Goal: Complete application form: Complete application form

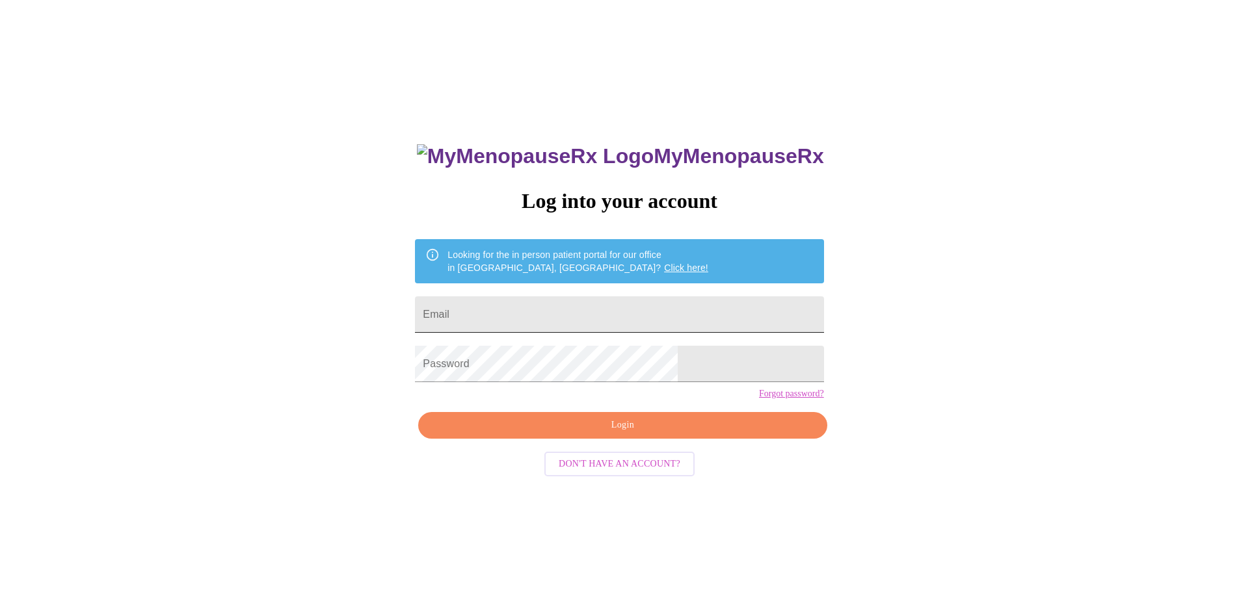
click at [542, 311] on input "Email" at bounding box center [619, 314] width 408 height 36
click at [690, 317] on input "[PERSON_NAME][EMAIL_ADDRESS][PERSON_NAME][DOMAIN_NAME]" at bounding box center [619, 314] width 408 height 36
type input "[PERSON_NAME][EMAIL_ADDRESS][PERSON_NAME][DOMAIN_NAME]"
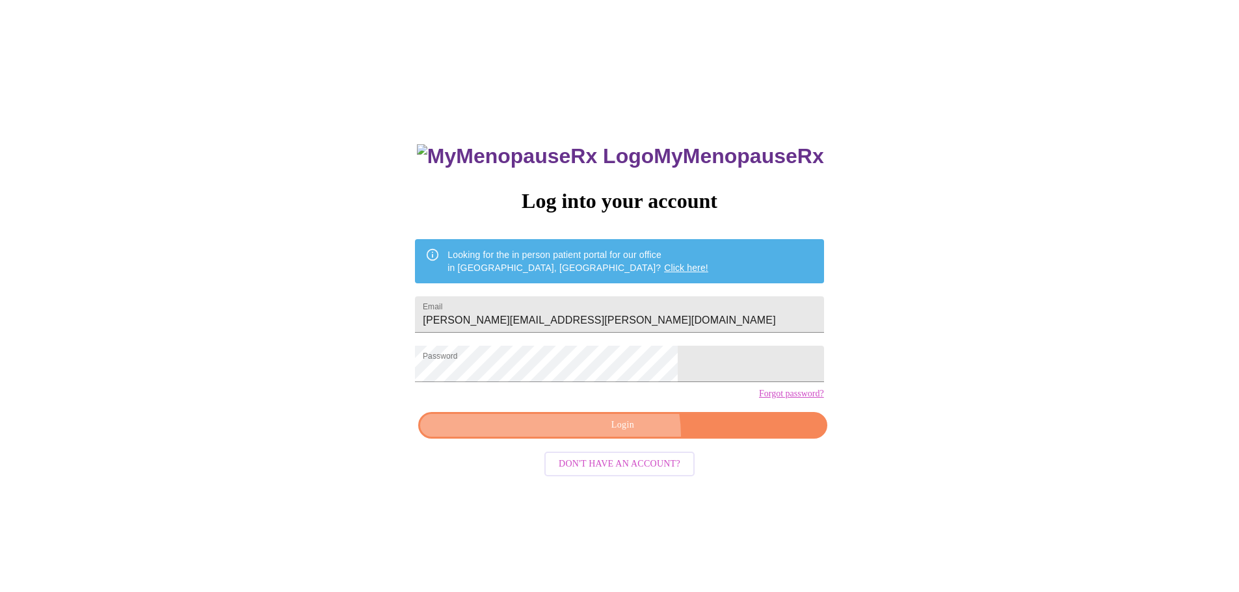
click at [622, 439] on button "Login" at bounding box center [622, 425] width 408 height 27
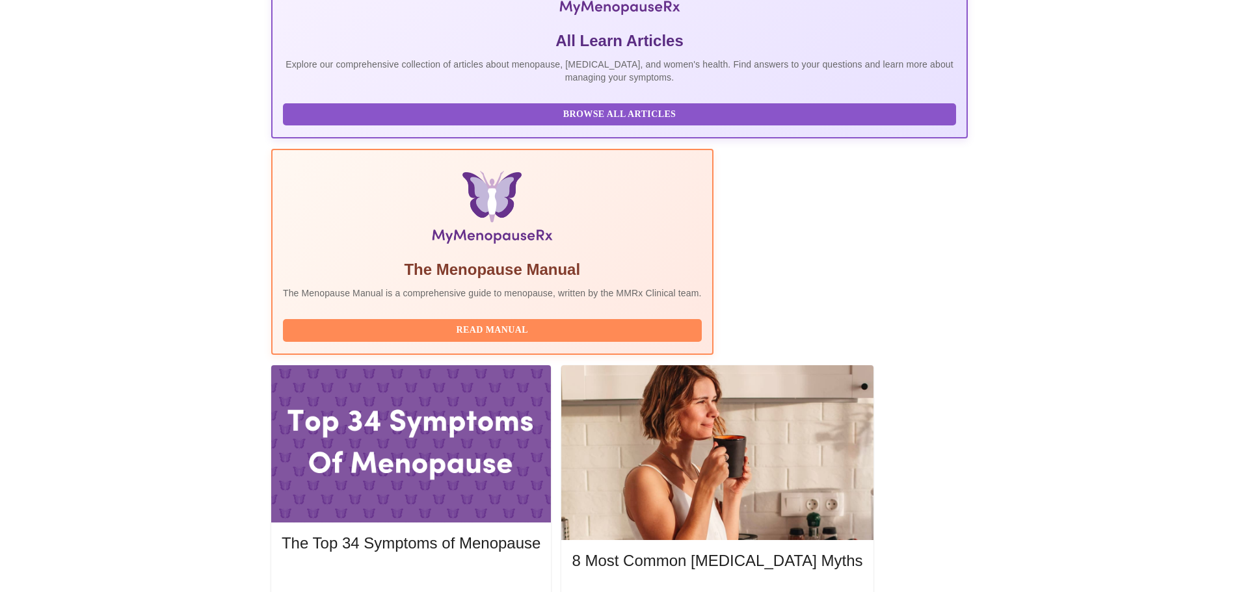
scroll to position [325, 0]
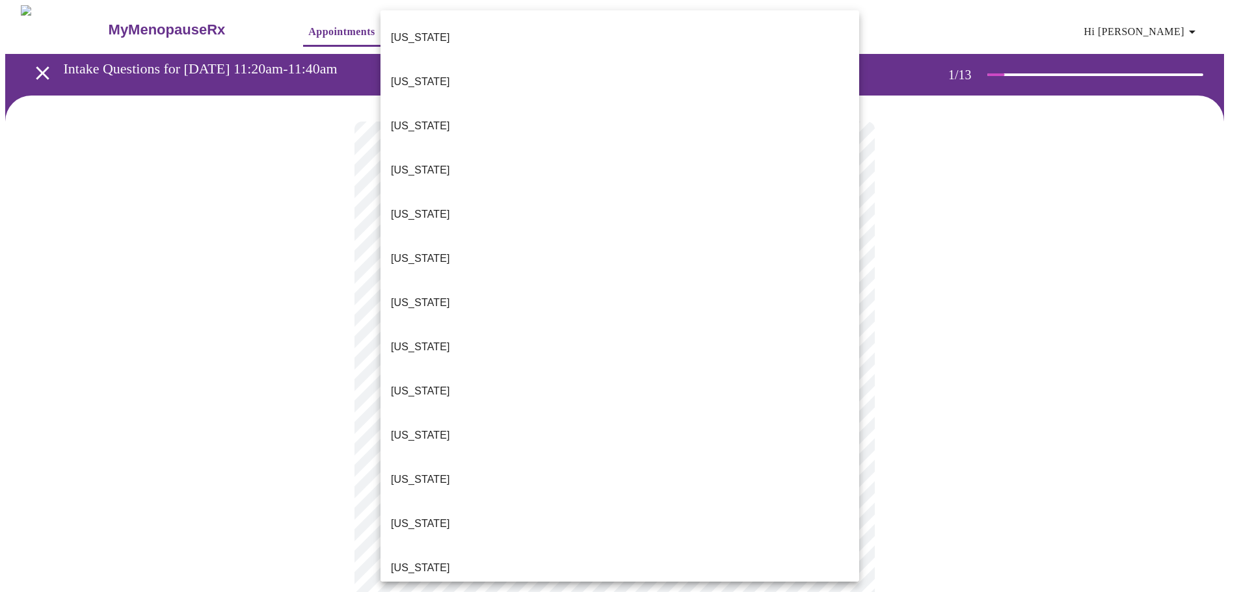
click at [842, 287] on body "MyMenopauseRx Appointments Messaging Labs Uploads Medications Community Refer a…" at bounding box center [619, 599] width 1228 height 1188
click at [438, 26] on li "[US_STATE]" at bounding box center [619, 38] width 479 height 44
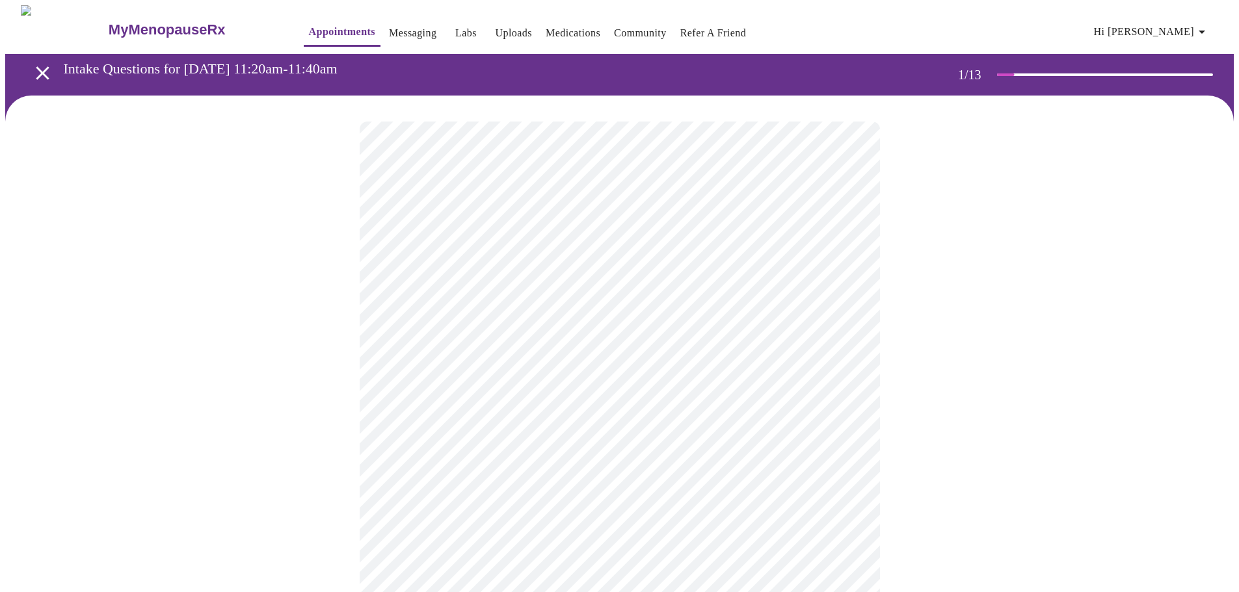
click at [852, 374] on body "MyMenopauseRx Appointments Messaging Labs Uploads Medications Community Refer a…" at bounding box center [619, 595] width 1228 height 1180
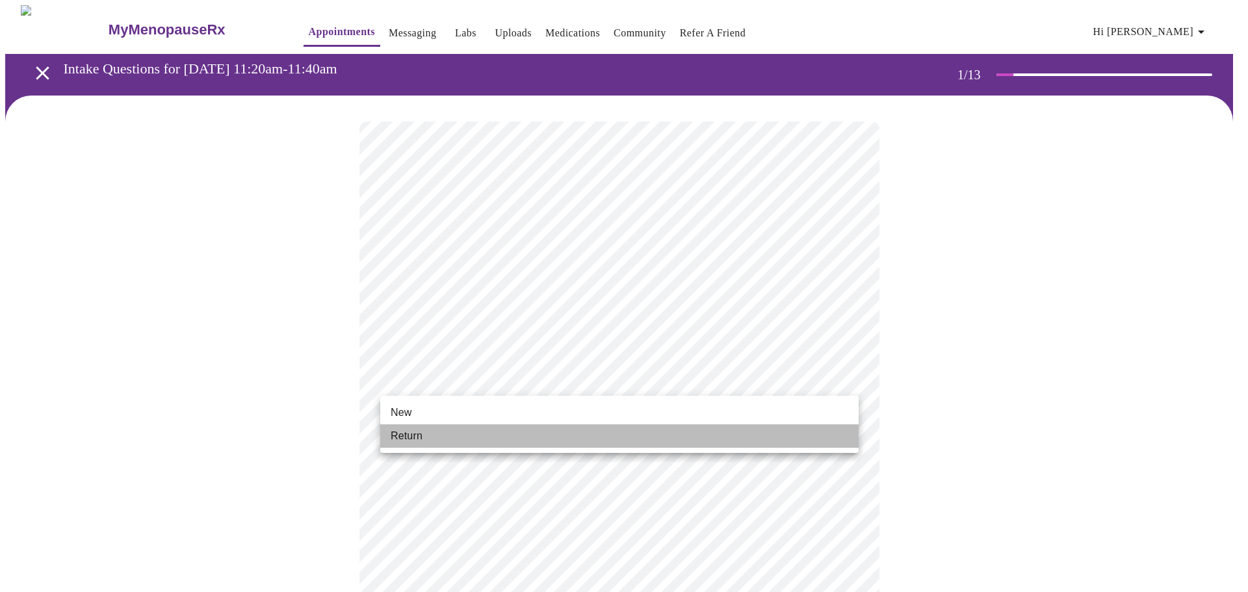
click at [409, 438] on span "Return" at bounding box center [407, 436] width 32 height 16
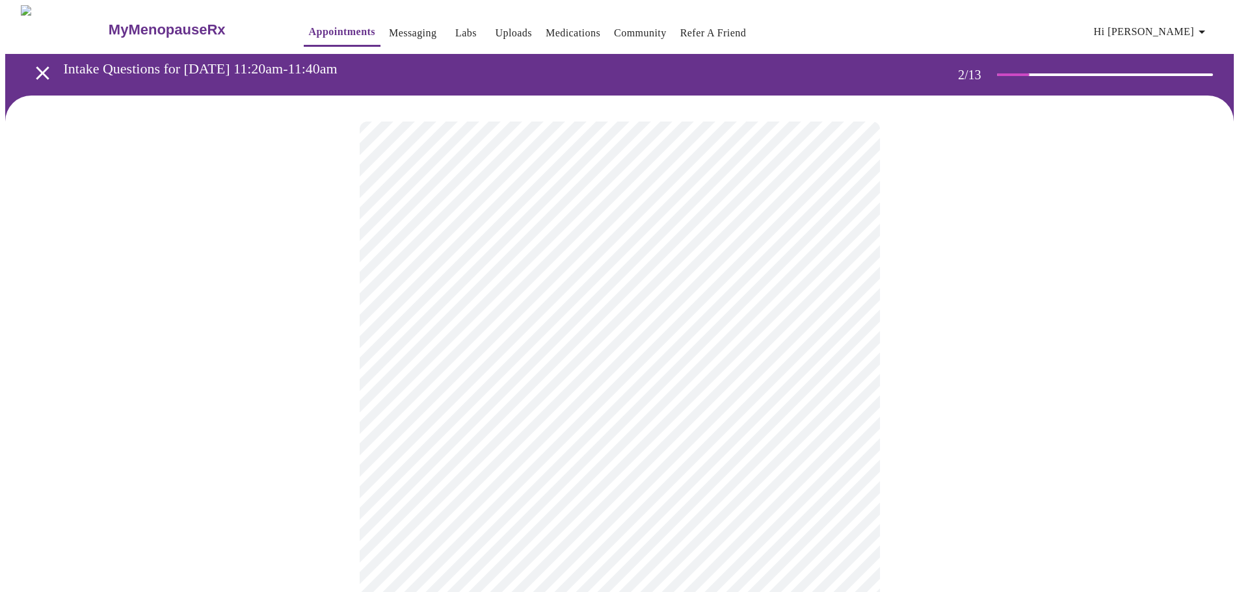
click at [848, 271] on body "MyMenopauseRx Appointments Messaging Labs Uploads Medications Community Refer a…" at bounding box center [619, 396] width 1228 height 782
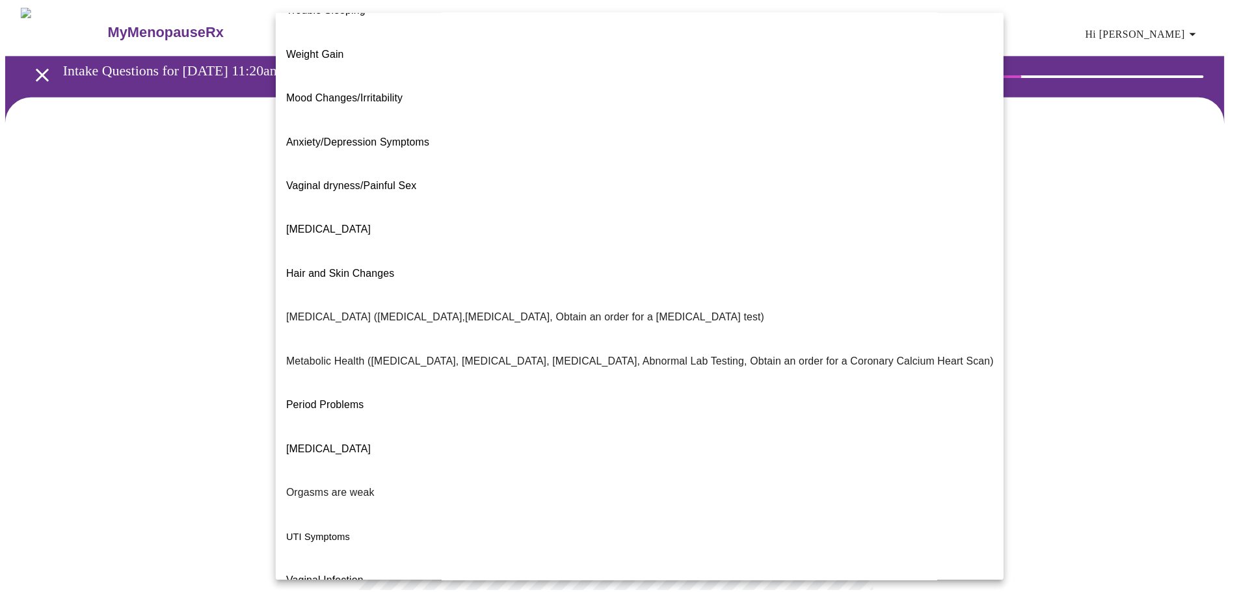
scroll to position [81, 0]
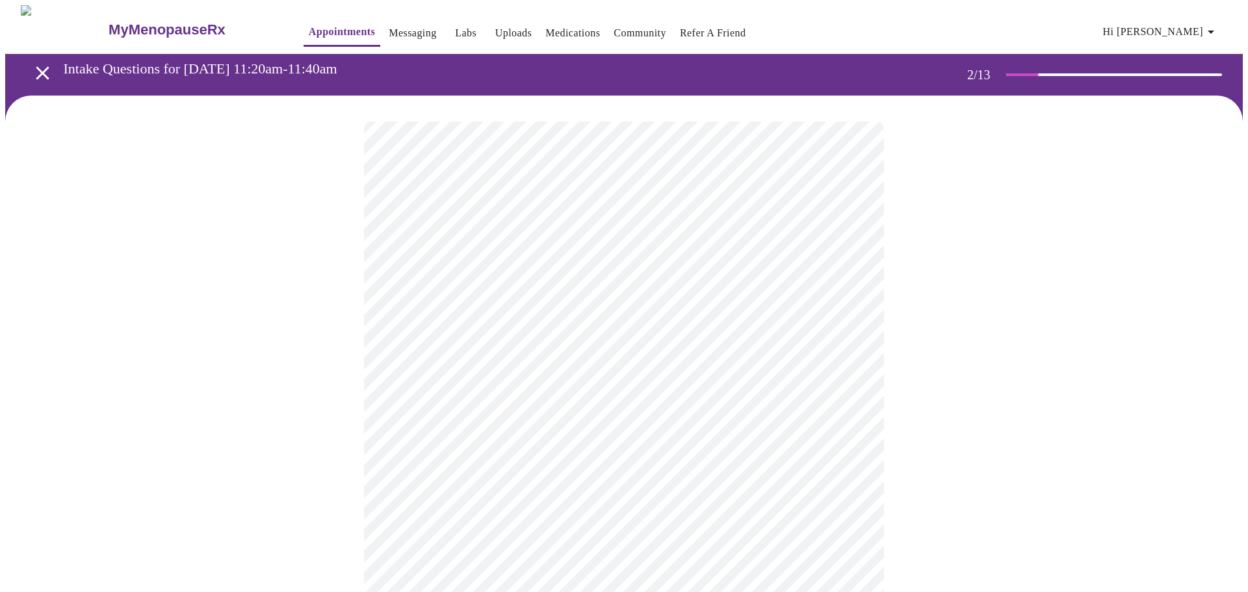
click at [442, 393] on body "MyMenopauseRx Appointments Messaging Labs Uploads Medications Community Refer a…" at bounding box center [624, 392] width 1238 height 774
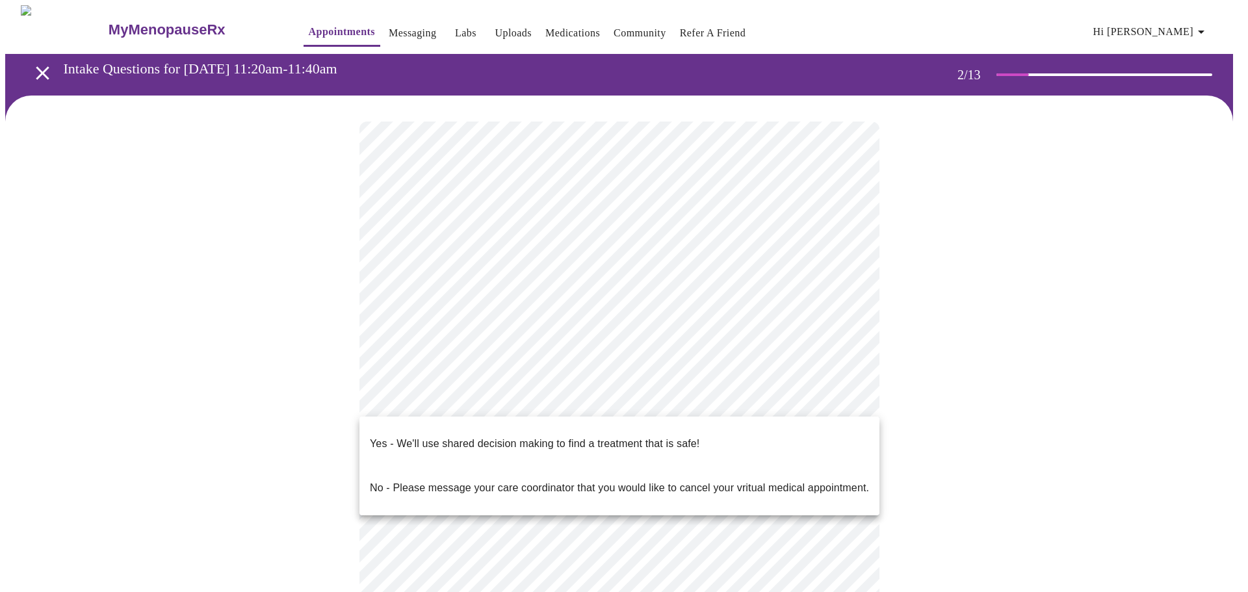
click at [478, 437] on p "Yes - We'll use shared decision making to find a treatment that is safe!" at bounding box center [535, 444] width 330 height 16
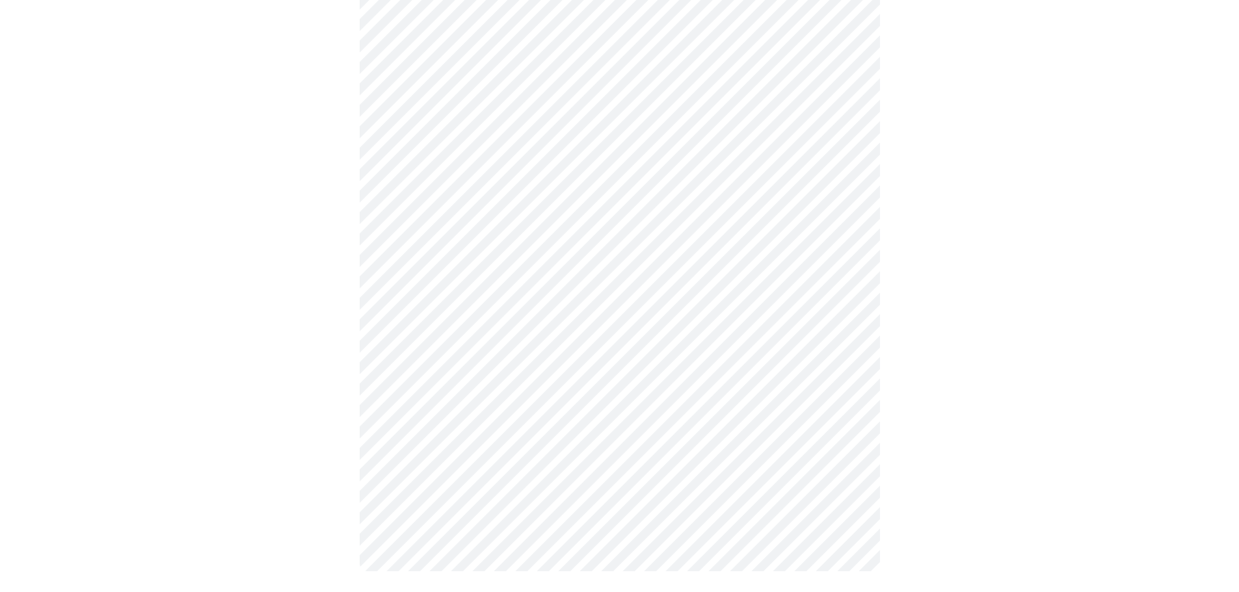
scroll to position [0, 0]
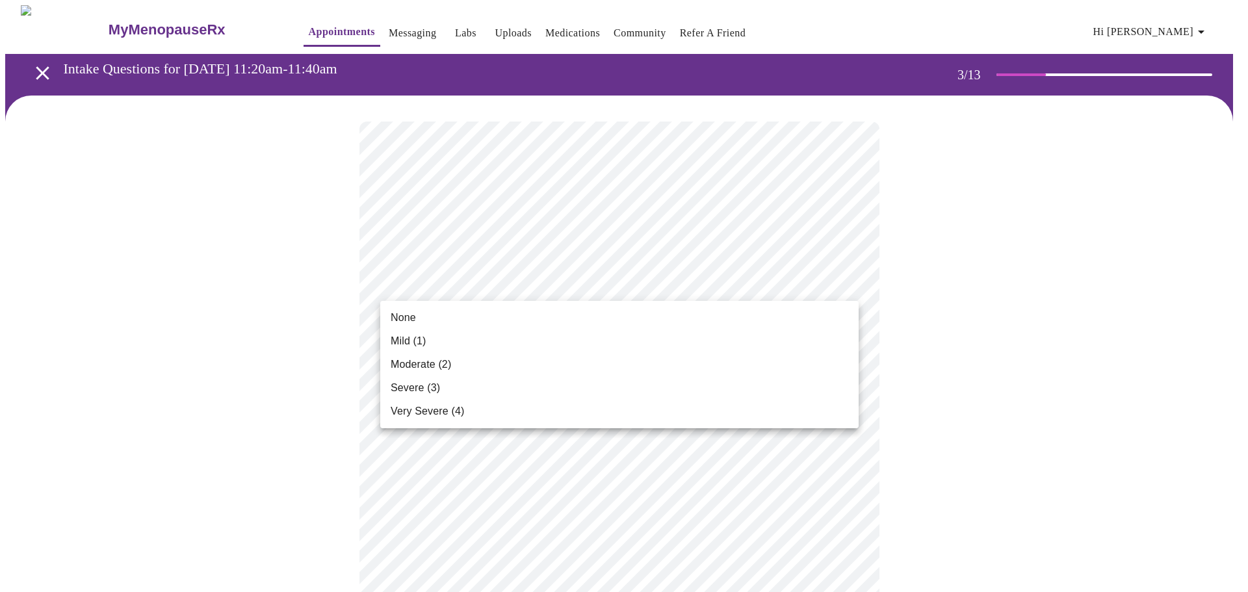
click at [406, 369] on span "Moderate (2)" at bounding box center [421, 365] width 60 height 16
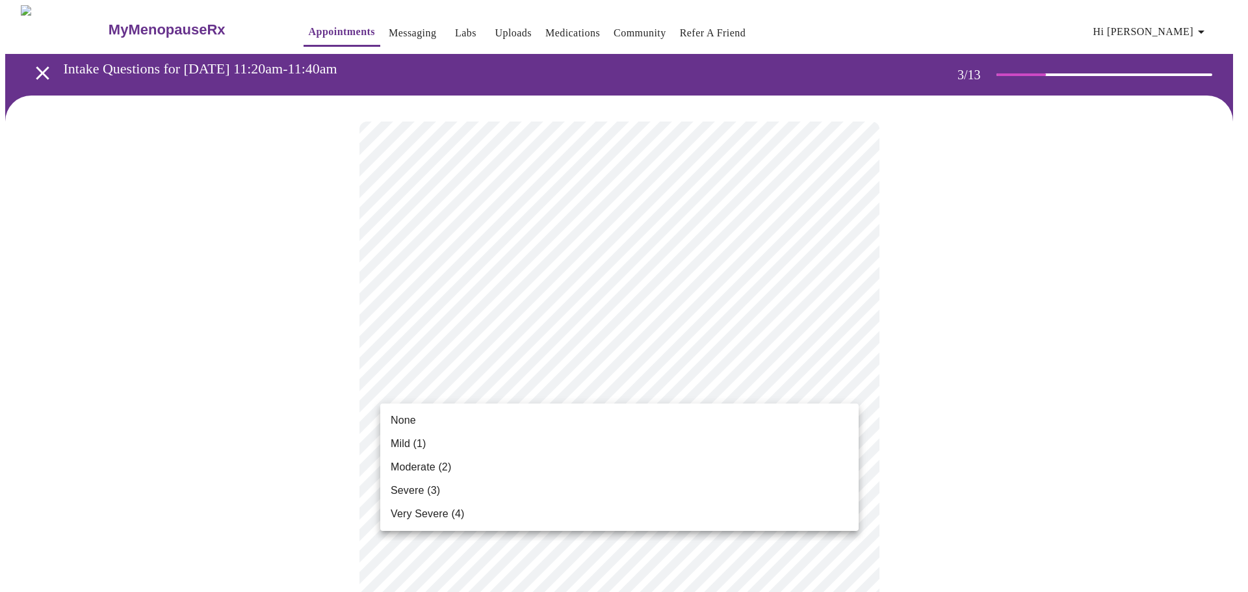
click at [401, 421] on span "None" at bounding box center [403, 421] width 25 height 16
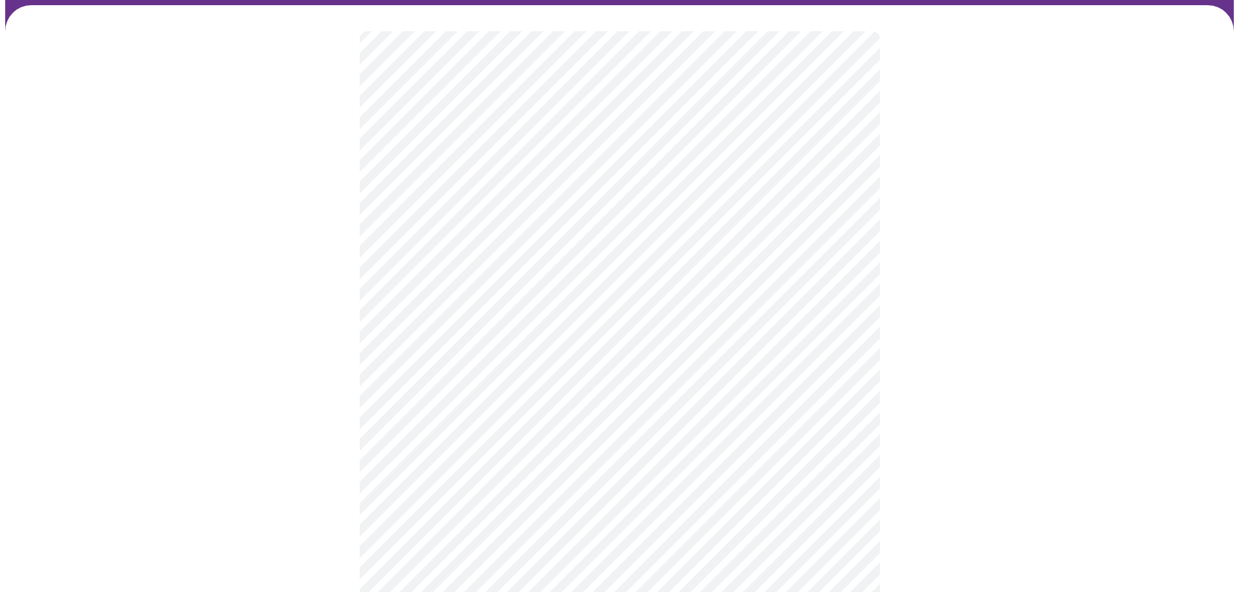
scroll to position [130, 0]
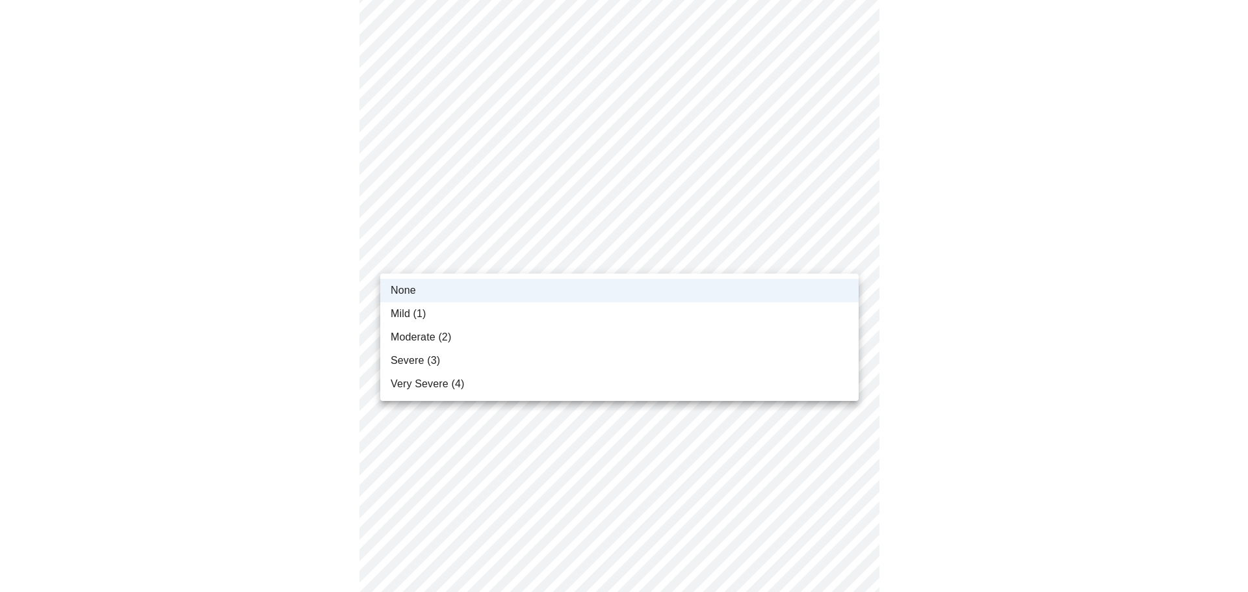
click at [236, 364] on div at bounding box center [624, 296] width 1248 height 592
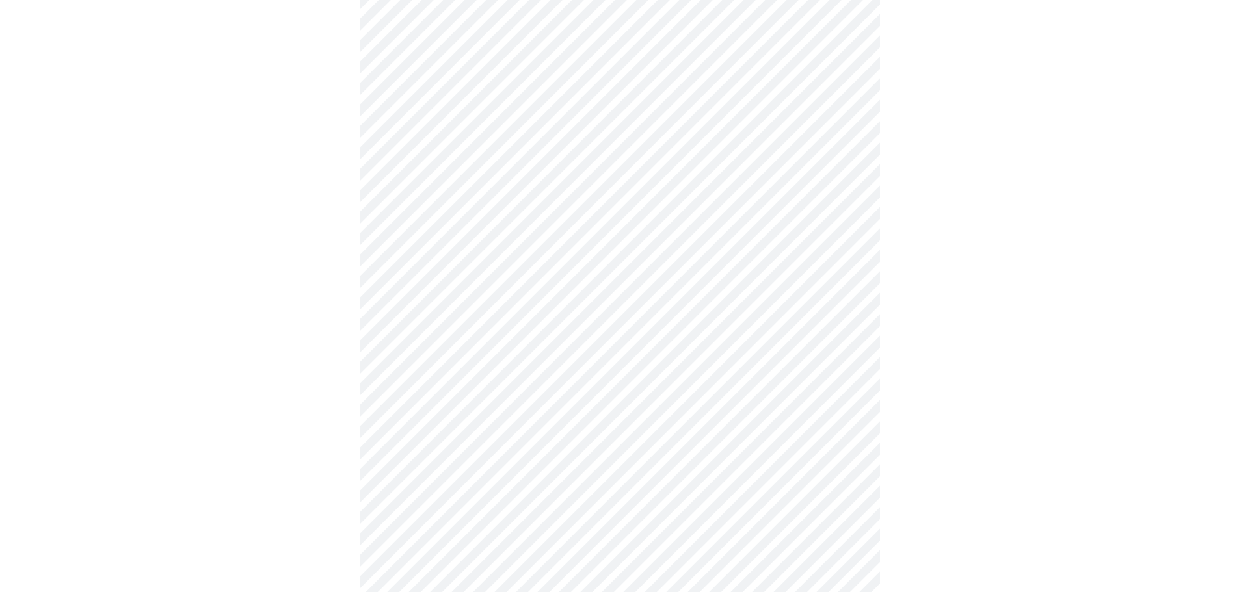
scroll to position [260, 0]
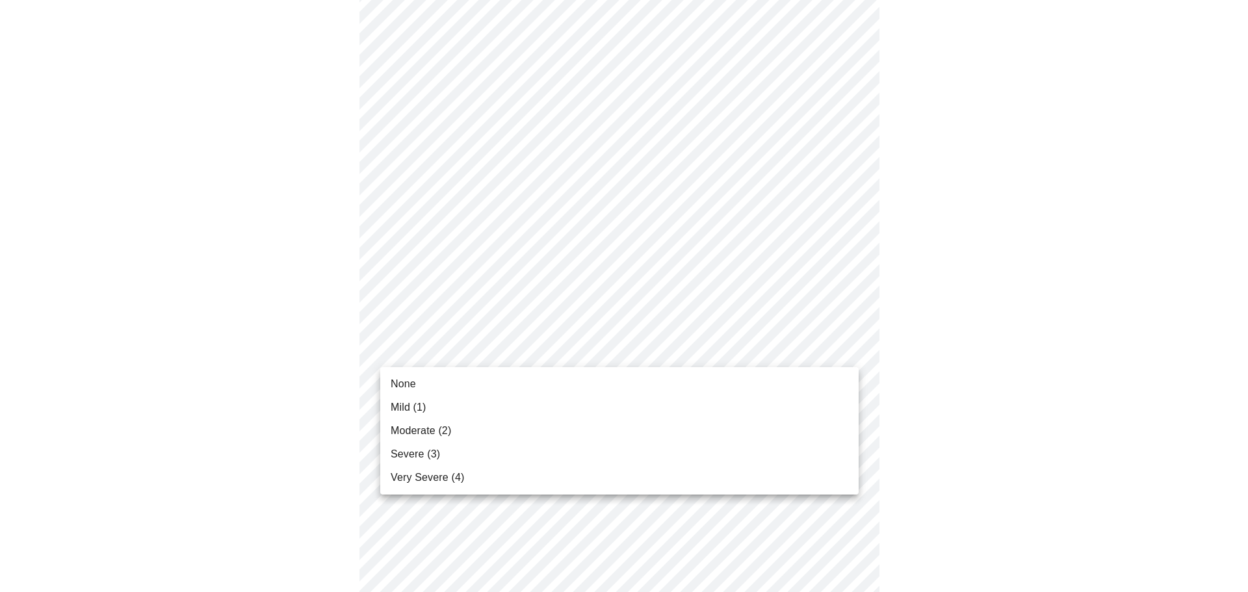
click at [759, 349] on body "MyMenopauseRx Appointments Messaging Labs Uploads Medications Community Refer a…" at bounding box center [624, 591] width 1238 height 1693
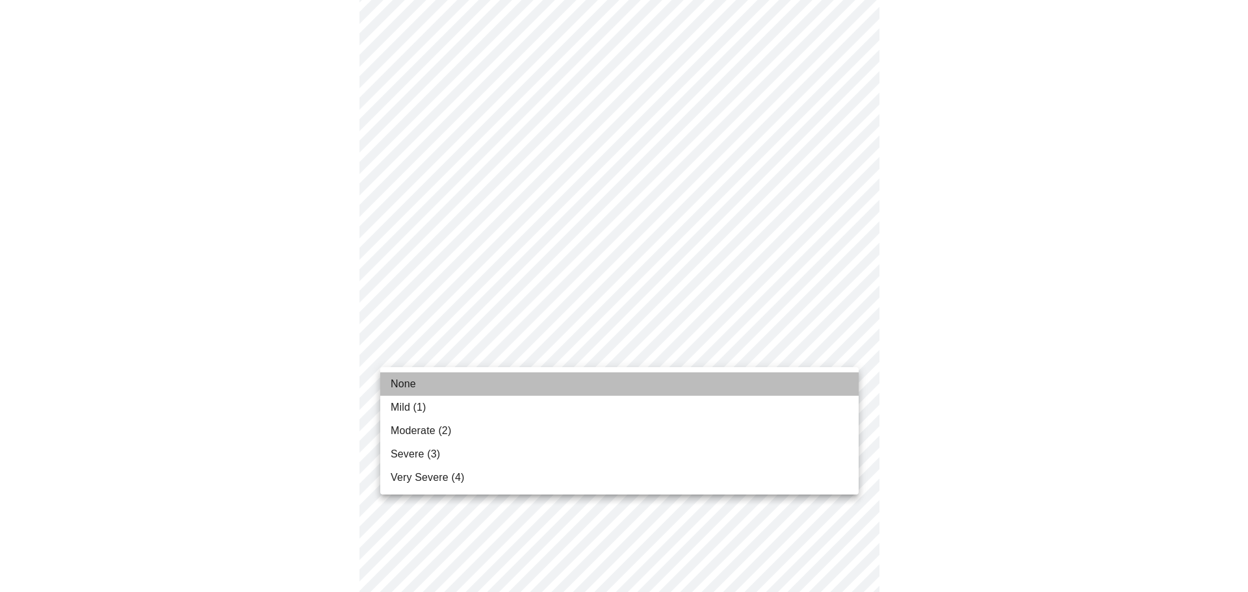
click at [391, 383] on span "None" at bounding box center [403, 384] width 25 height 16
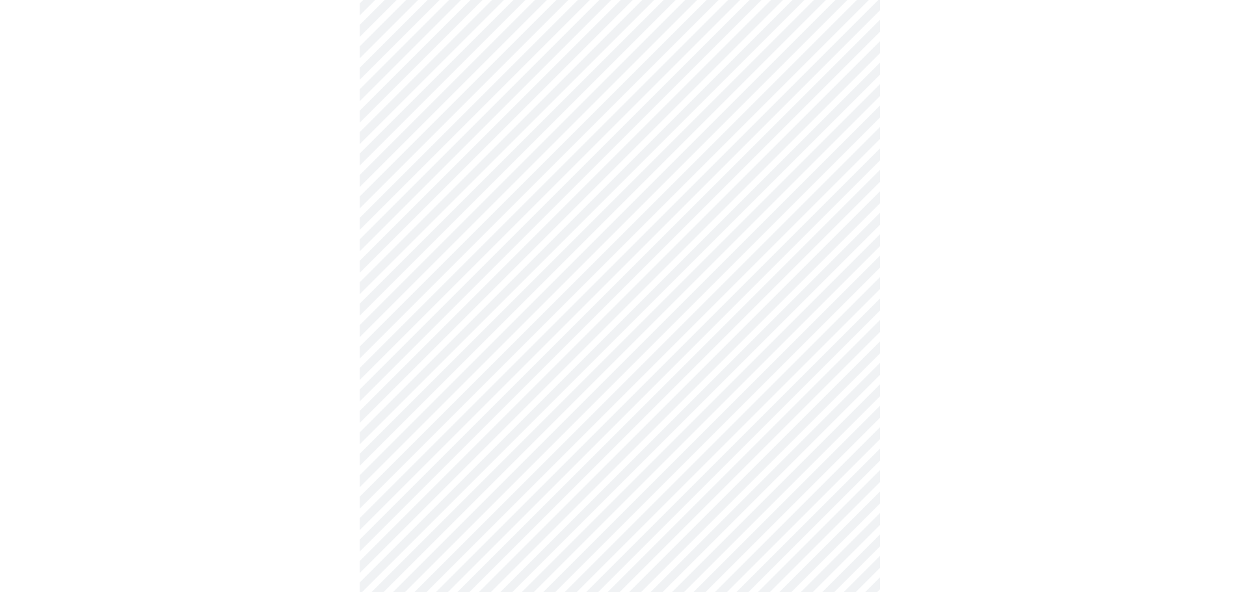
scroll to position [390, 0]
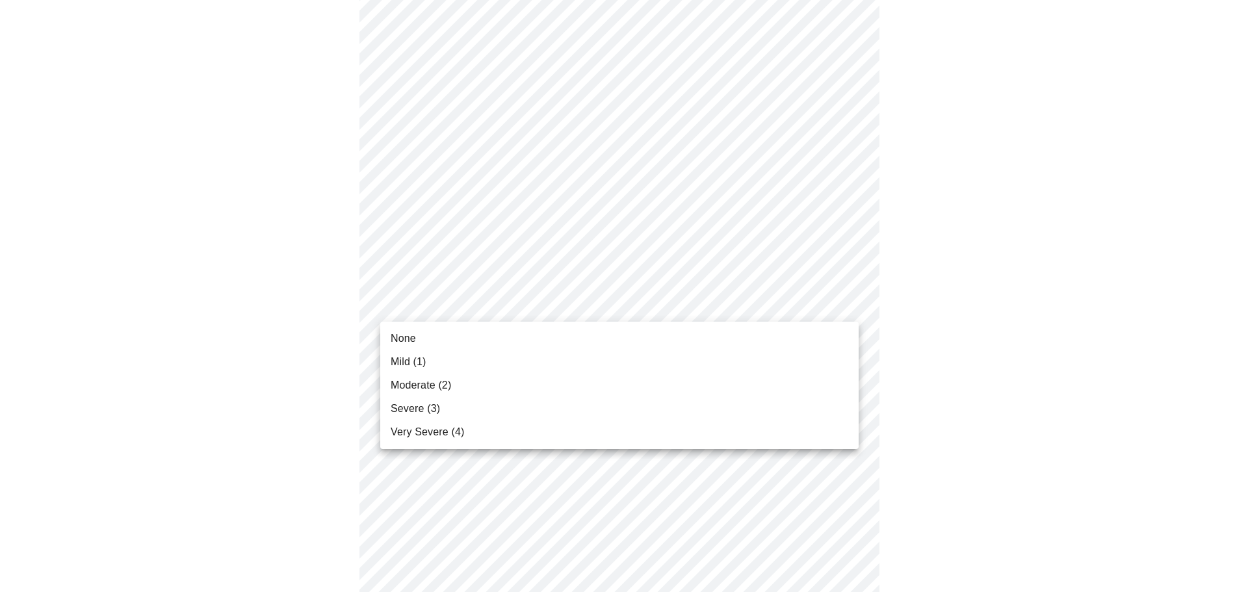
click at [595, 306] on body "MyMenopauseRx Appointments Messaging Labs Uploads Medications Community Refer a…" at bounding box center [624, 452] width 1238 height 1675
click at [398, 337] on span "None" at bounding box center [403, 339] width 25 height 16
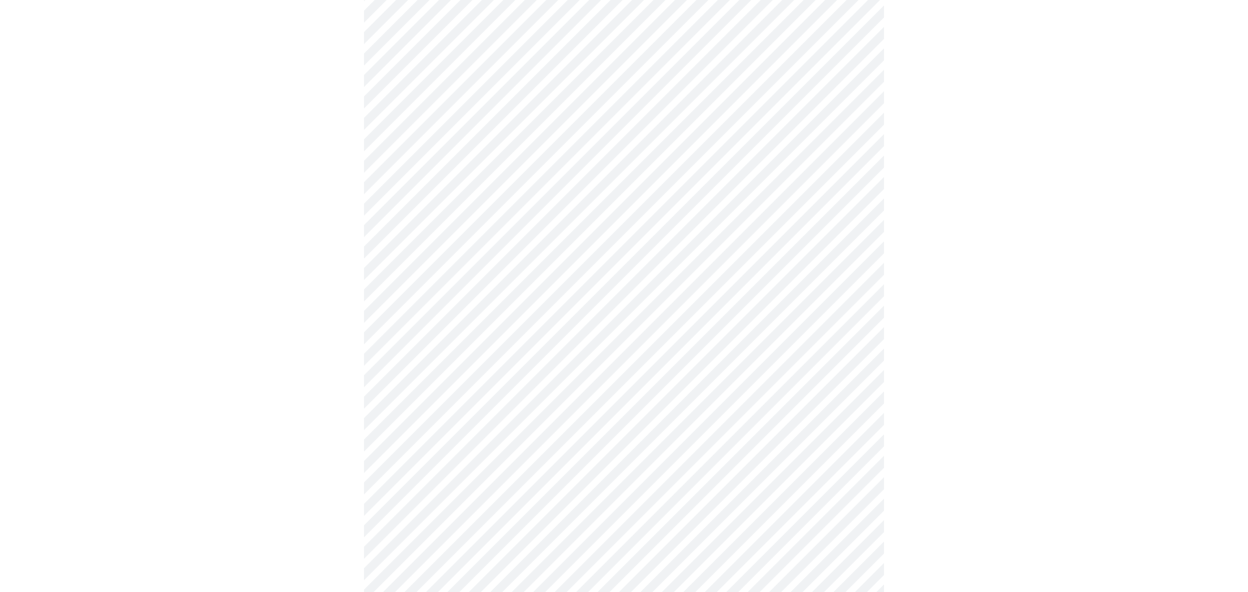
click at [852, 385] on body "MyMenopauseRx Appointments Messaging Labs Uploads Medications Community Refer a…" at bounding box center [624, 443] width 1238 height 1657
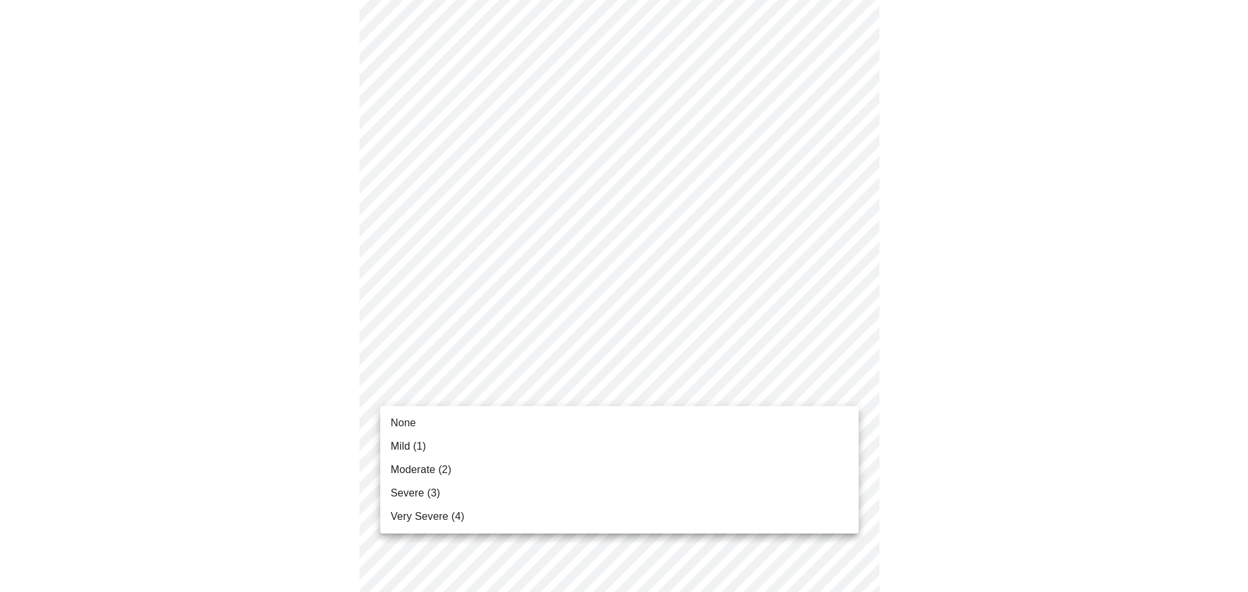
click at [390, 471] on li "Moderate (2)" at bounding box center [619, 469] width 479 height 23
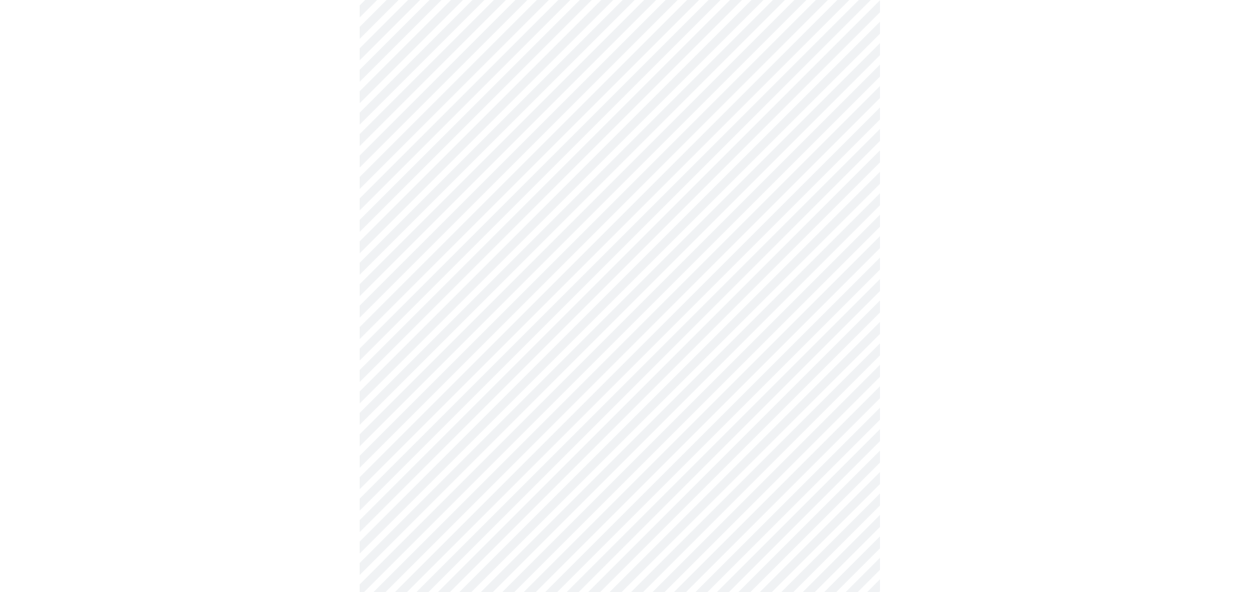
scroll to position [585, 0]
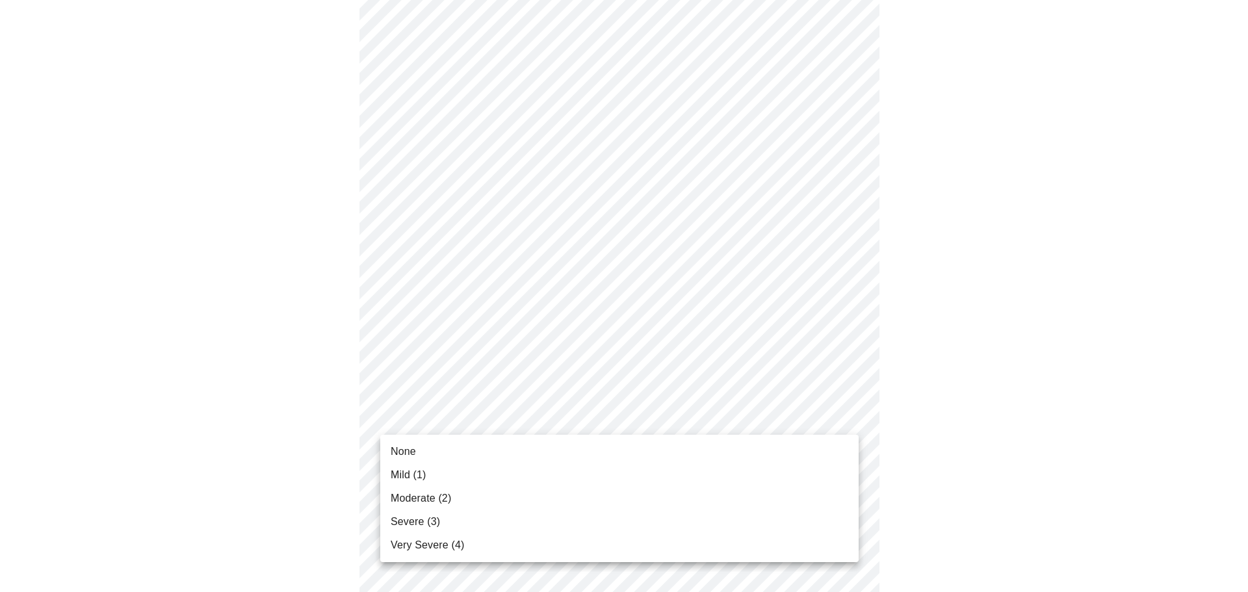
click at [753, 420] on body "MyMenopauseRx Appointments Messaging Labs Uploads Medications Community Refer a…" at bounding box center [624, 239] width 1238 height 1638
click at [408, 449] on span "None" at bounding box center [403, 452] width 25 height 16
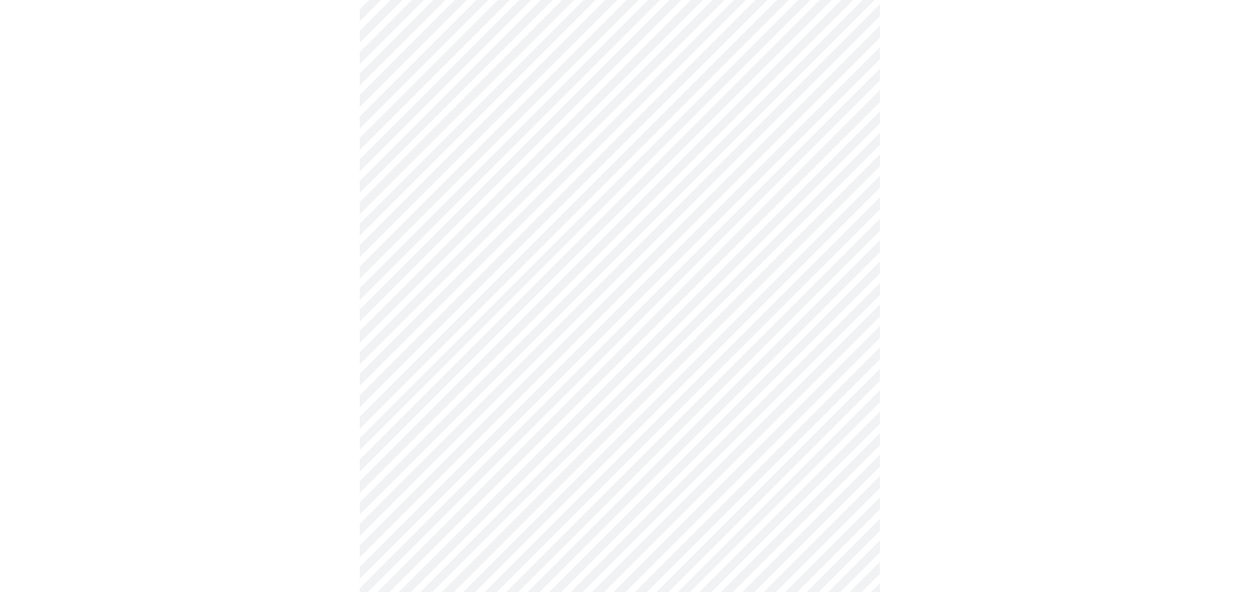
scroll to position [715, 0]
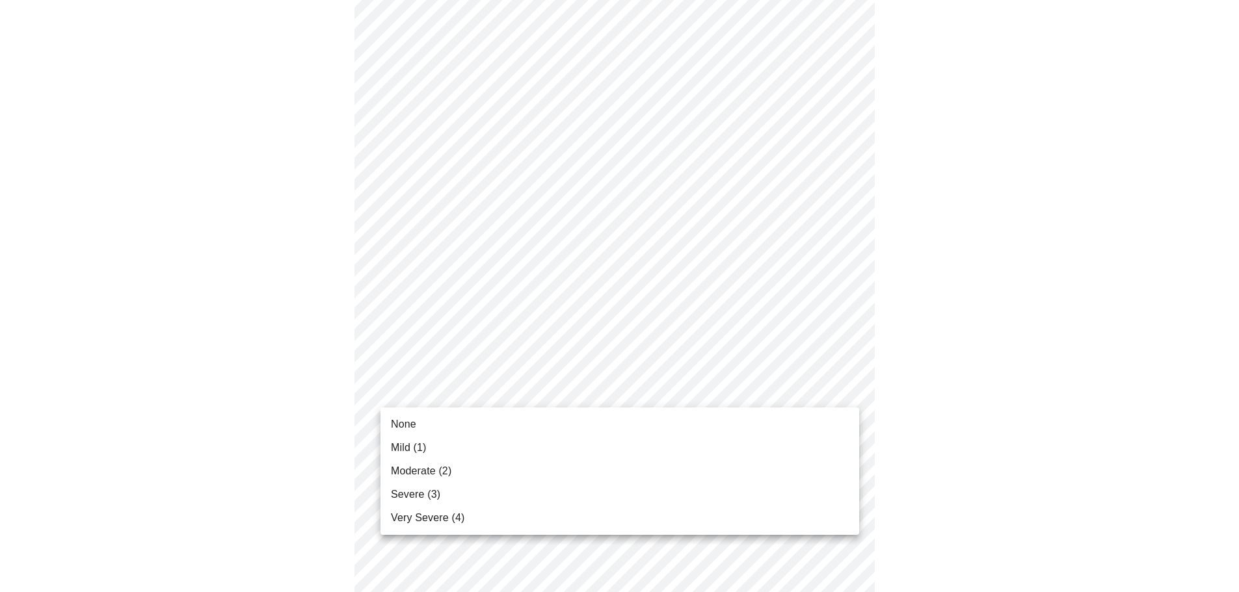
click at [590, 386] on body "MyMenopauseRx Appointments Messaging Labs Uploads Medications Community Refer a…" at bounding box center [619, 100] width 1228 height 1620
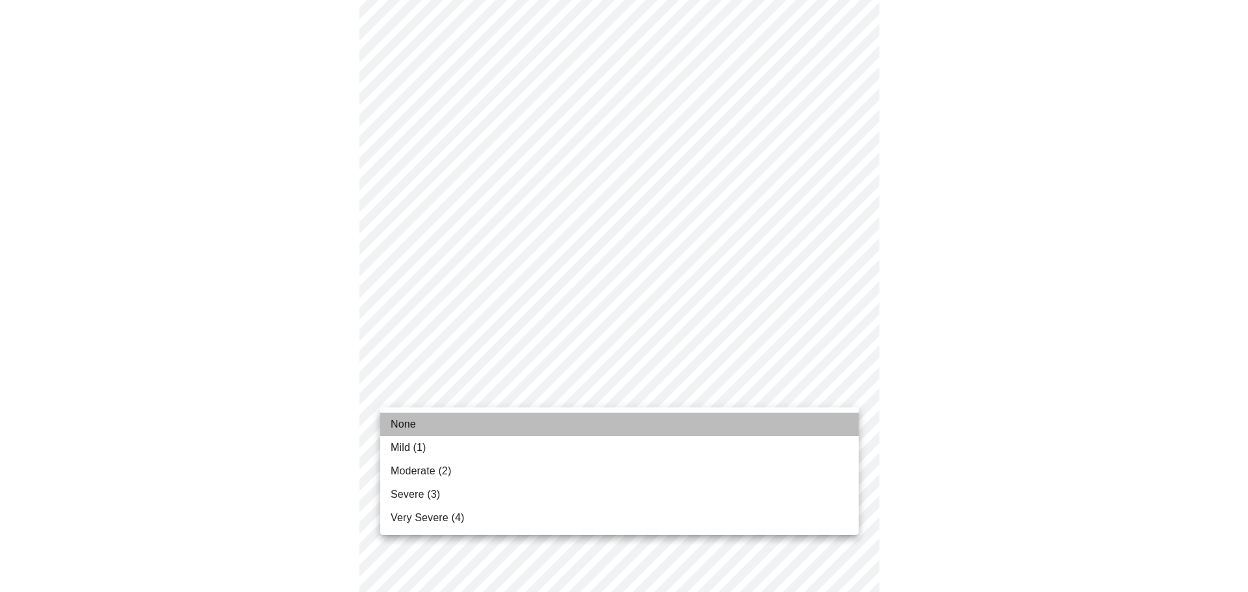
click at [406, 423] on span "None" at bounding box center [403, 425] width 25 height 16
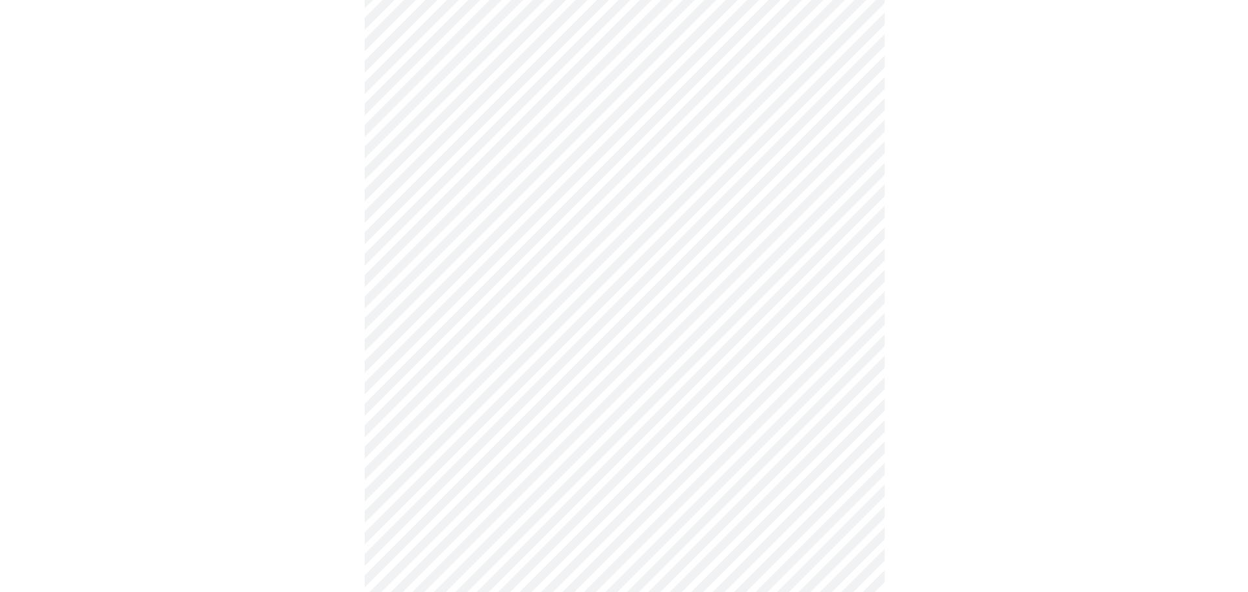
scroll to position [975, 0]
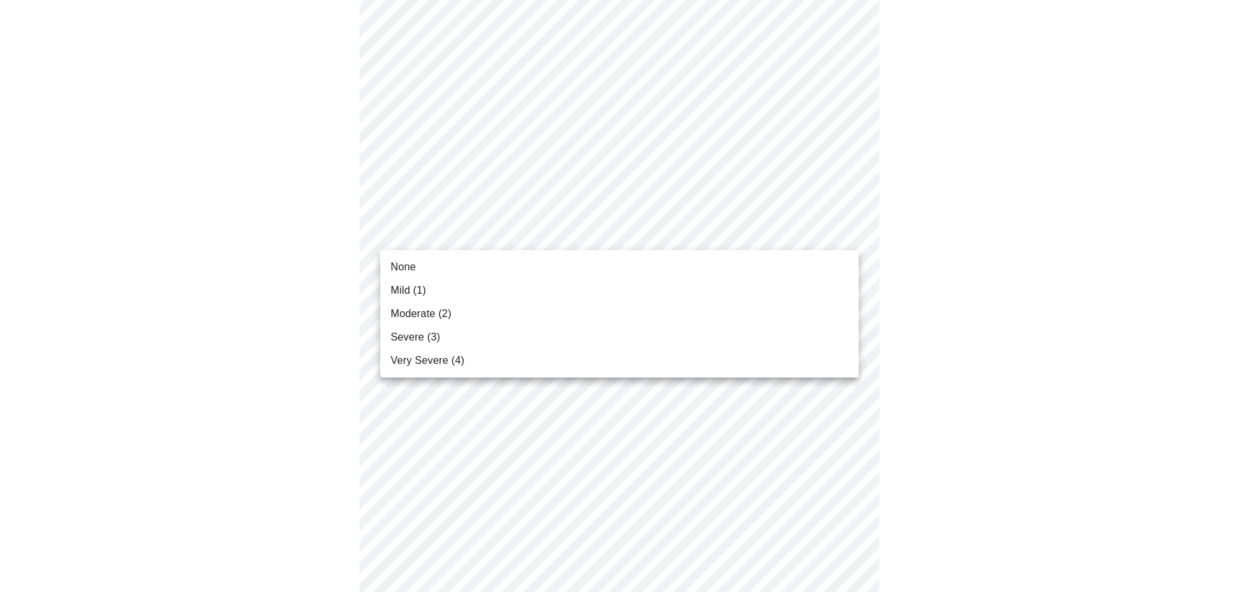
click at [403, 267] on span "None" at bounding box center [403, 267] width 25 height 16
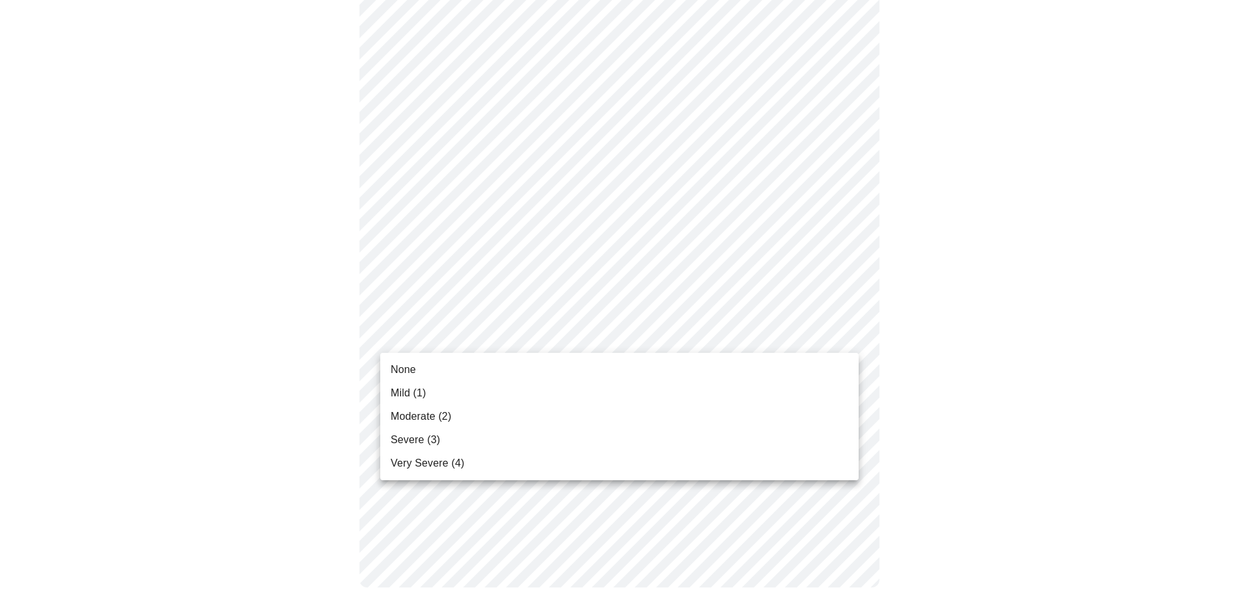
click at [399, 375] on span "None" at bounding box center [403, 370] width 25 height 16
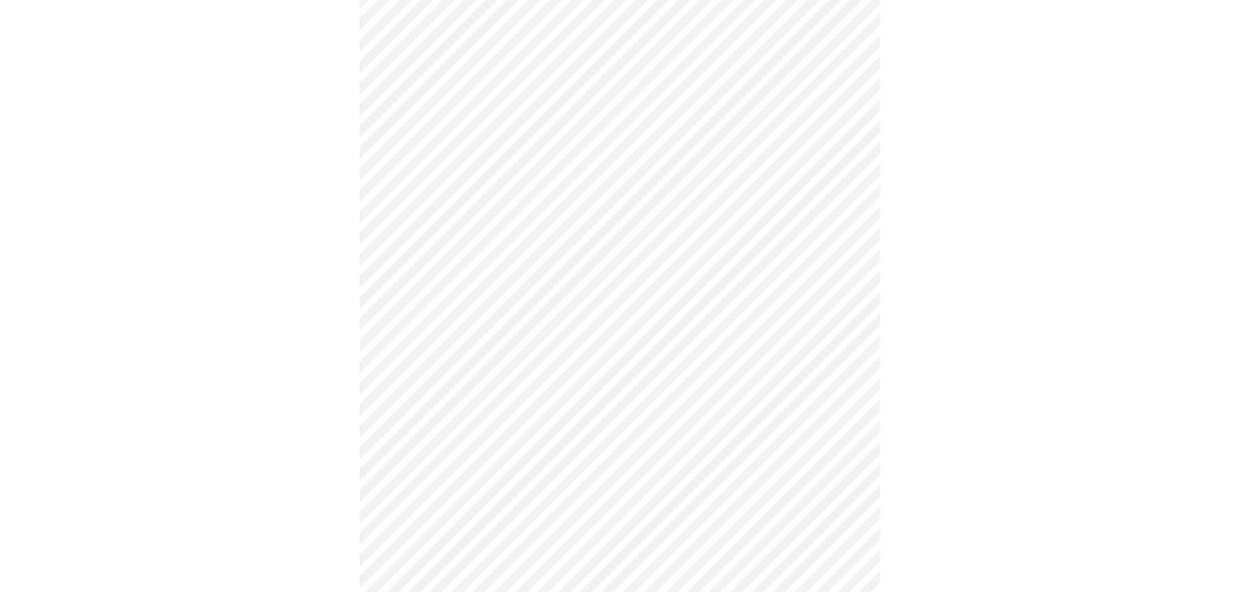
scroll to position [193, 0]
click at [589, 295] on body "MyMenopauseRx Appointments Messaging Labs Uploads Medications Community Refer a…" at bounding box center [624, 595] width 1238 height 1566
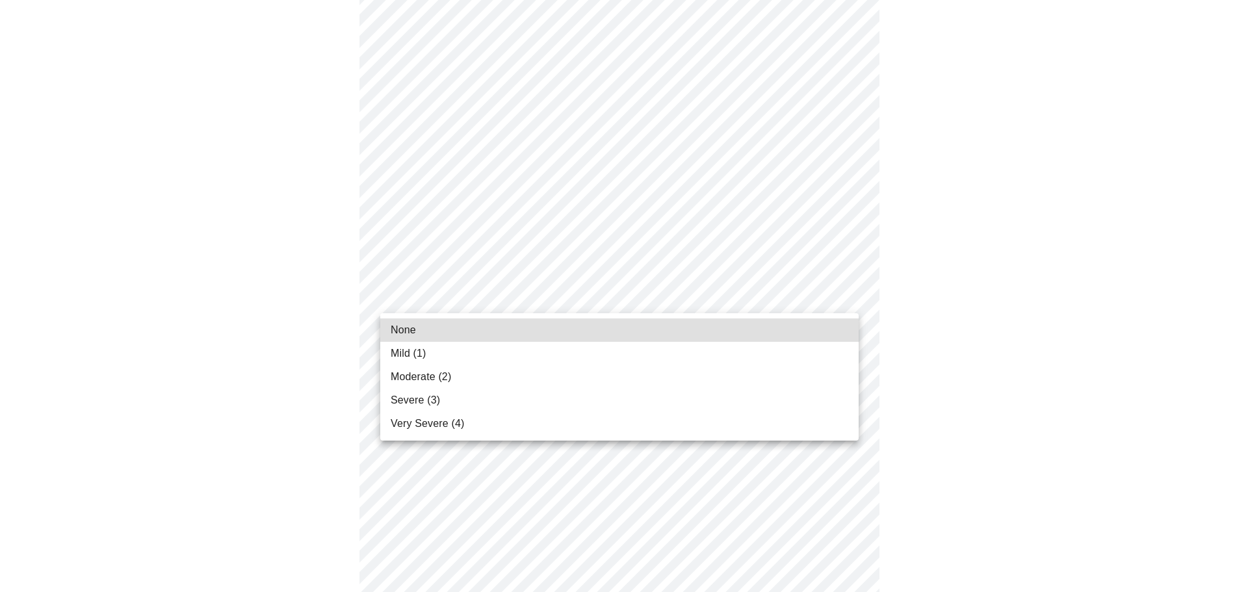
click at [398, 330] on span "None" at bounding box center [403, 330] width 25 height 16
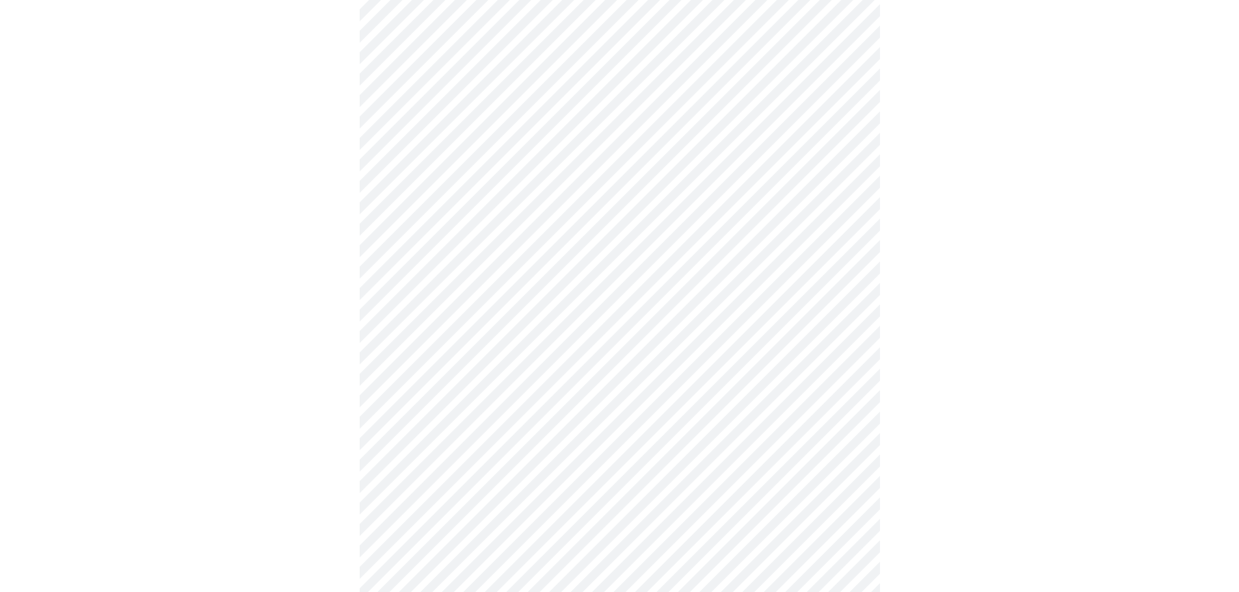
scroll to position [583, 0]
click at [485, 277] on body "MyMenopauseRx Appointments Messaging Labs Uploads Medications Community Refer a…" at bounding box center [619, 195] width 1228 height 1547
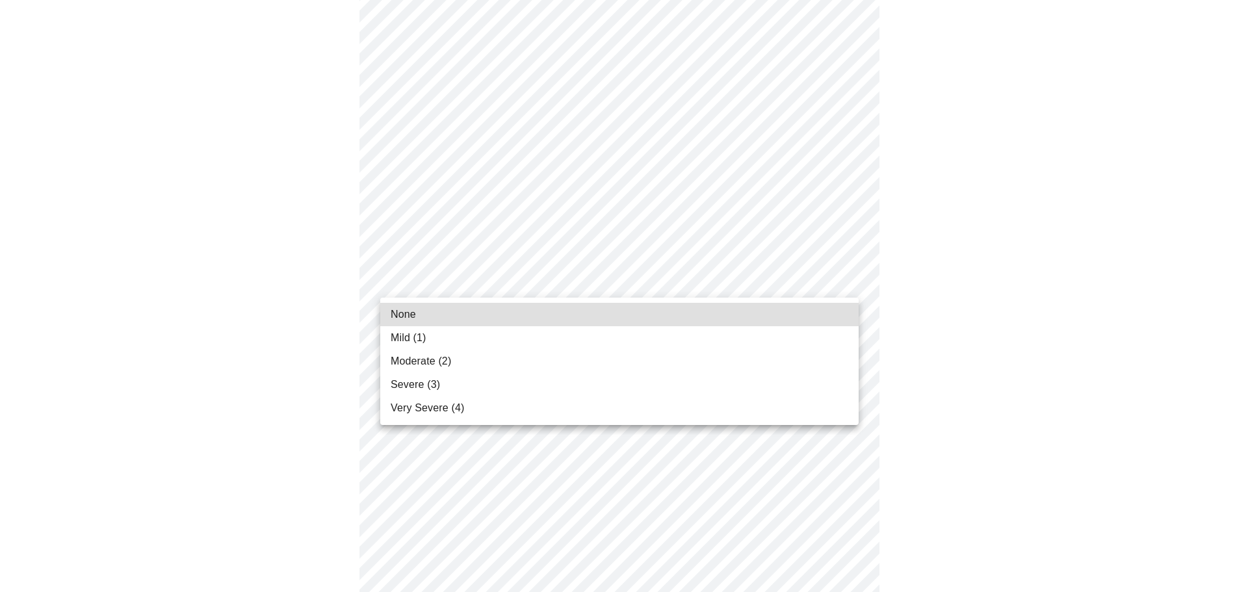
click at [402, 316] on span "None" at bounding box center [403, 315] width 25 height 16
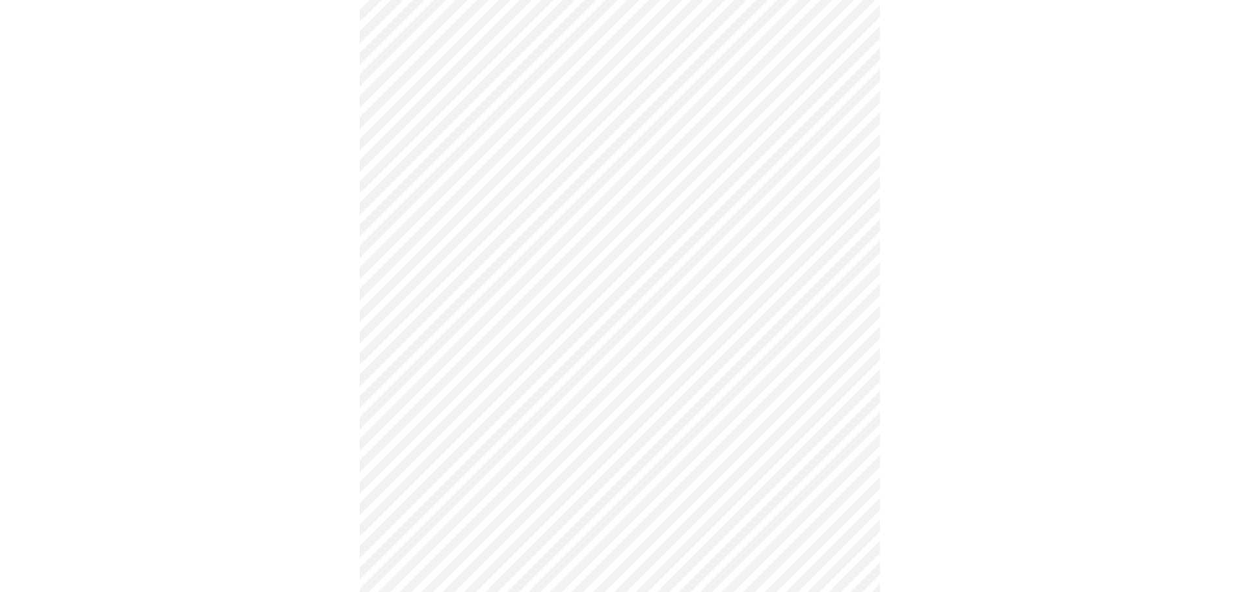
scroll to position [520, 0]
click at [845, 226] on body "MyMenopauseRx Appointments Messaging Labs Uploads Medications Community Refer a…" at bounding box center [619, 100] width 1228 height 1231
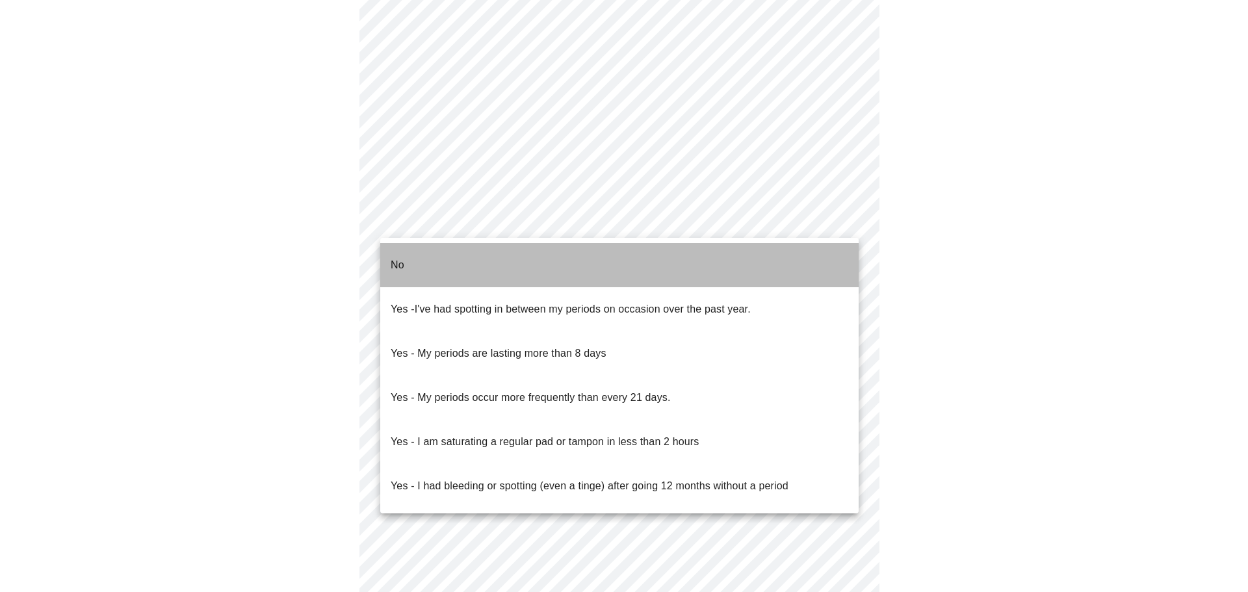
click at [395, 257] on p "No" at bounding box center [398, 265] width 14 height 16
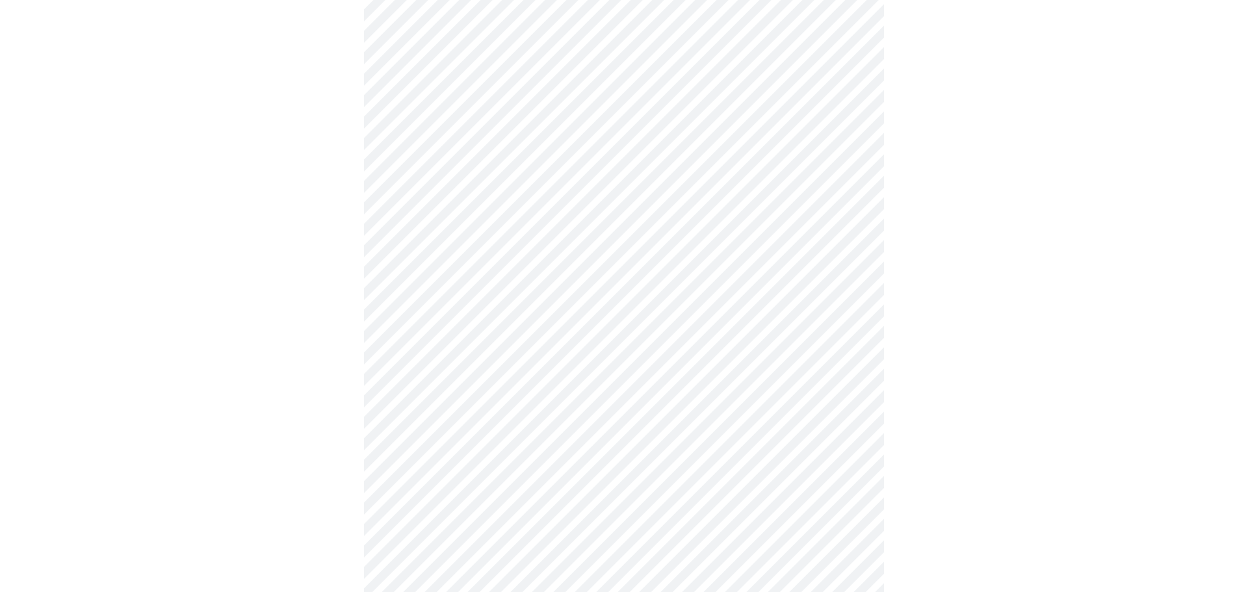
click at [420, 310] on body "MyMenopauseRx Appointments Messaging Labs Uploads Medications Community Refer a…" at bounding box center [624, 96] width 1238 height 1223
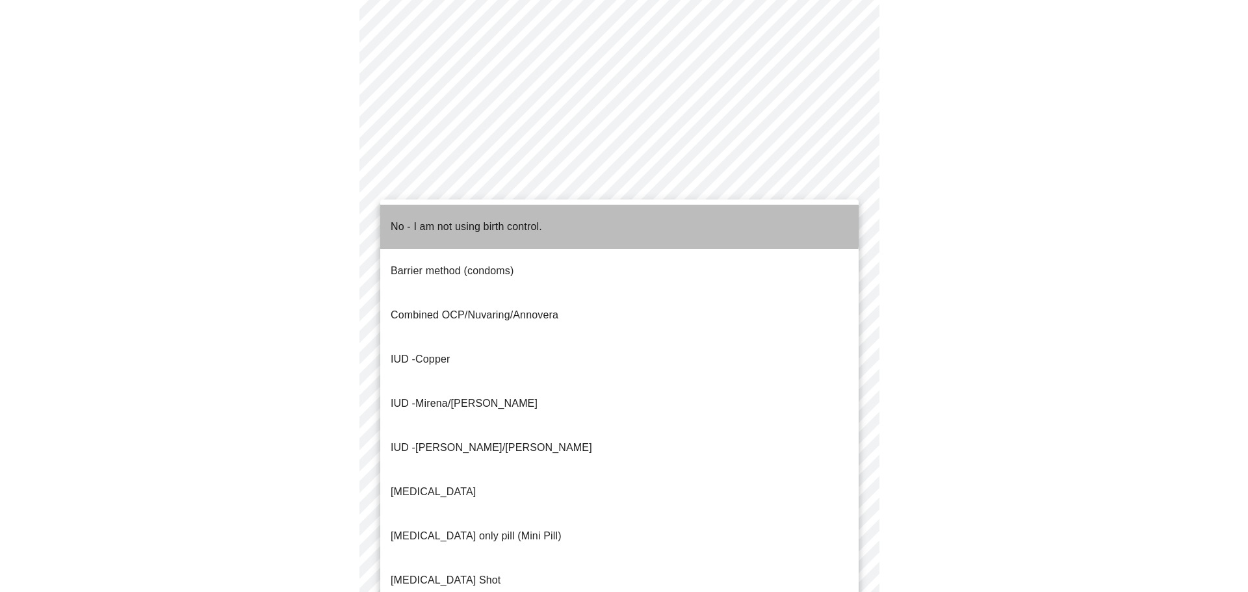
click at [430, 219] on p "No - I am not using birth control." at bounding box center [466, 227] width 151 height 16
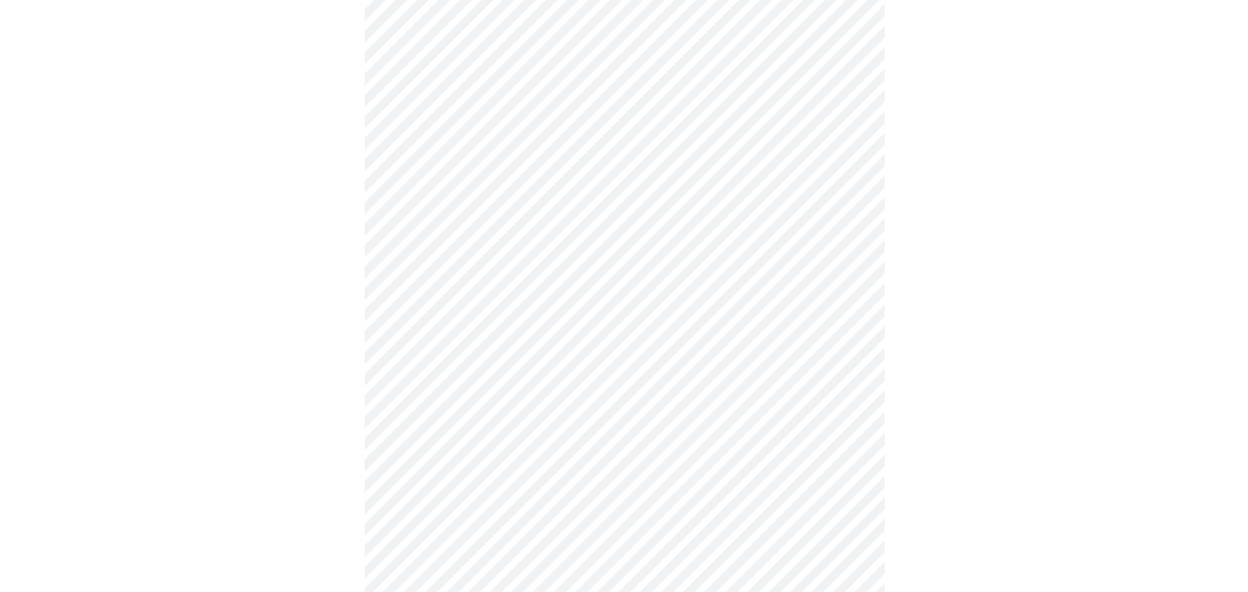
scroll to position [623, 0]
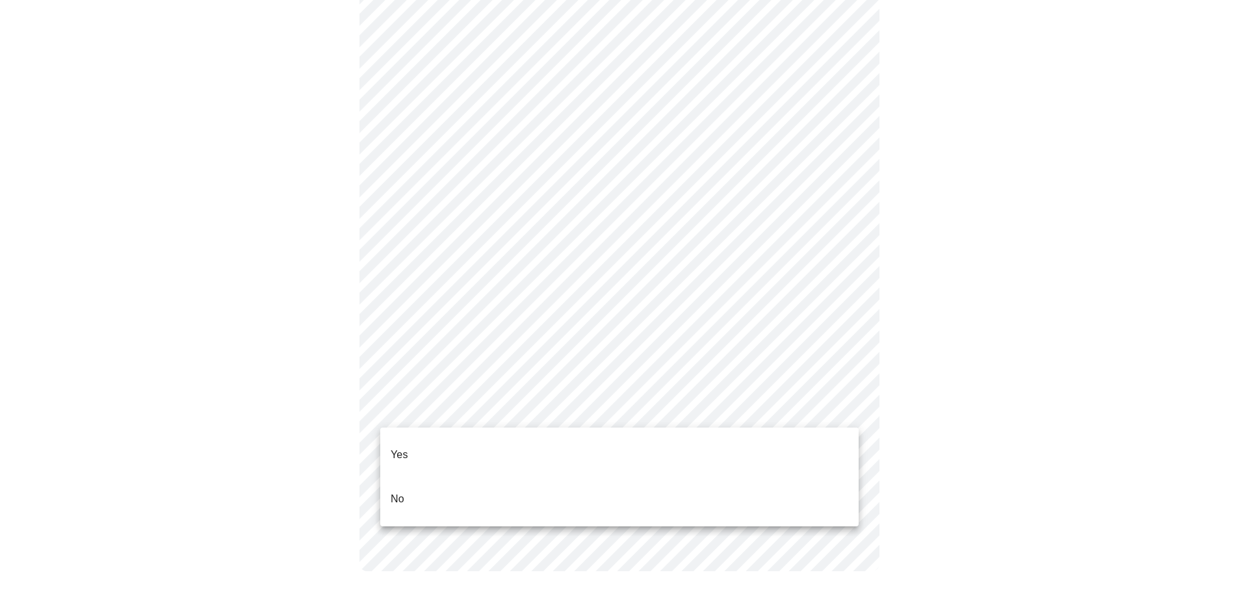
click at [409, 437] on li "Yes" at bounding box center [619, 455] width 479 height 44
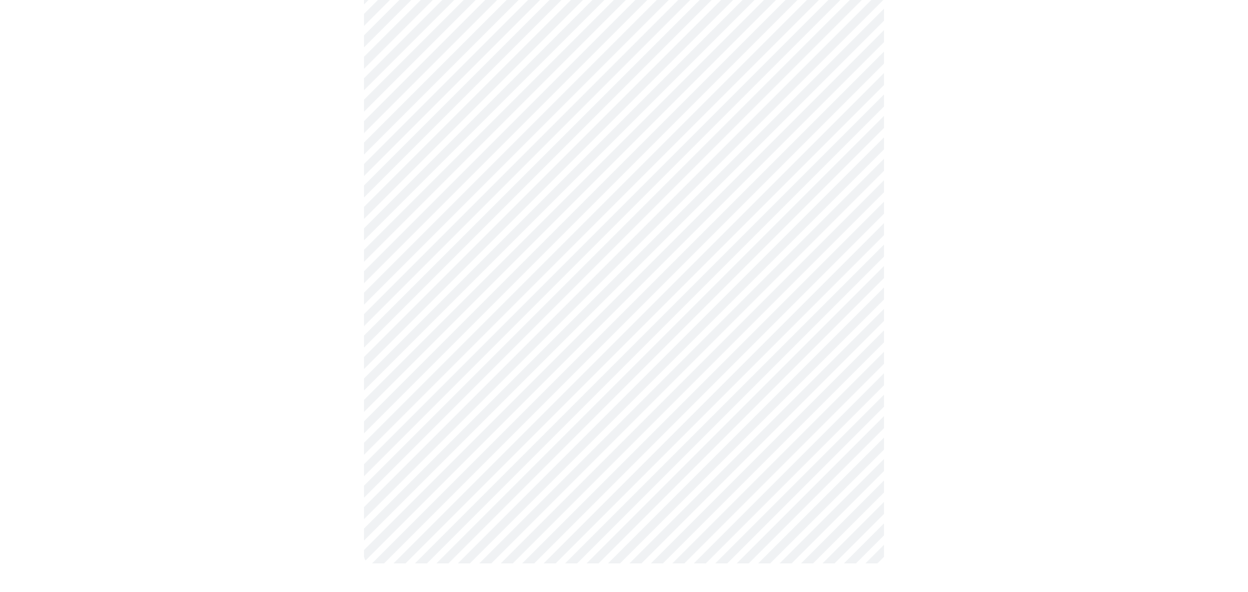
scroll to position [615, 0]
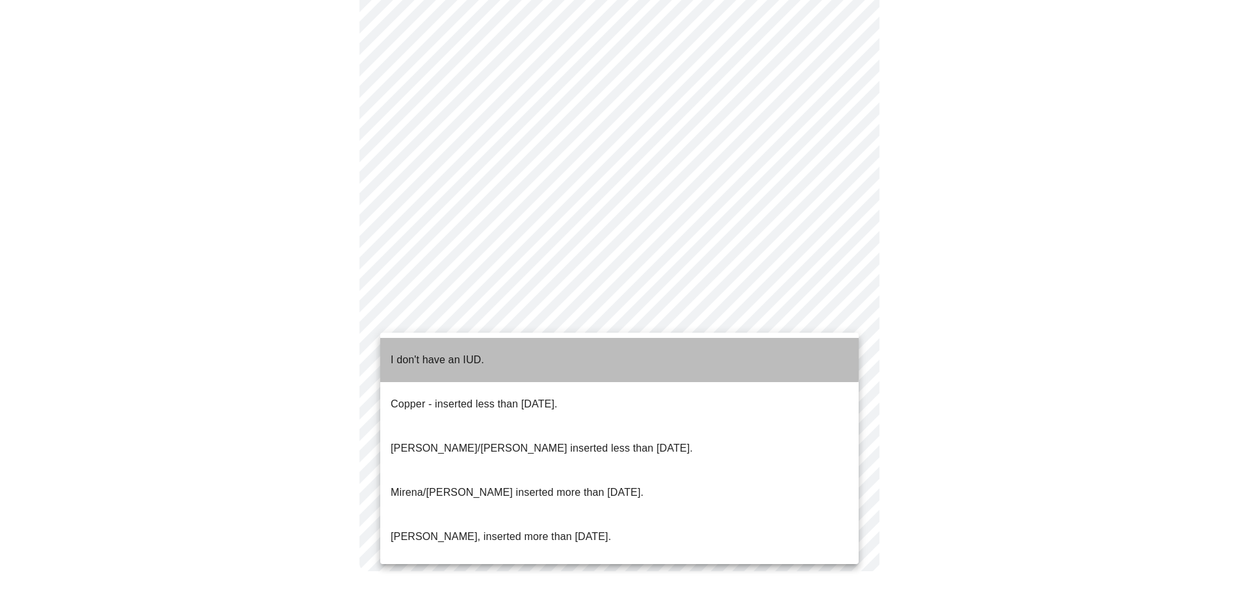
click at [432, 352] on p "I don't have an IUD." at bounding box center [438, 360] width 94 height 16
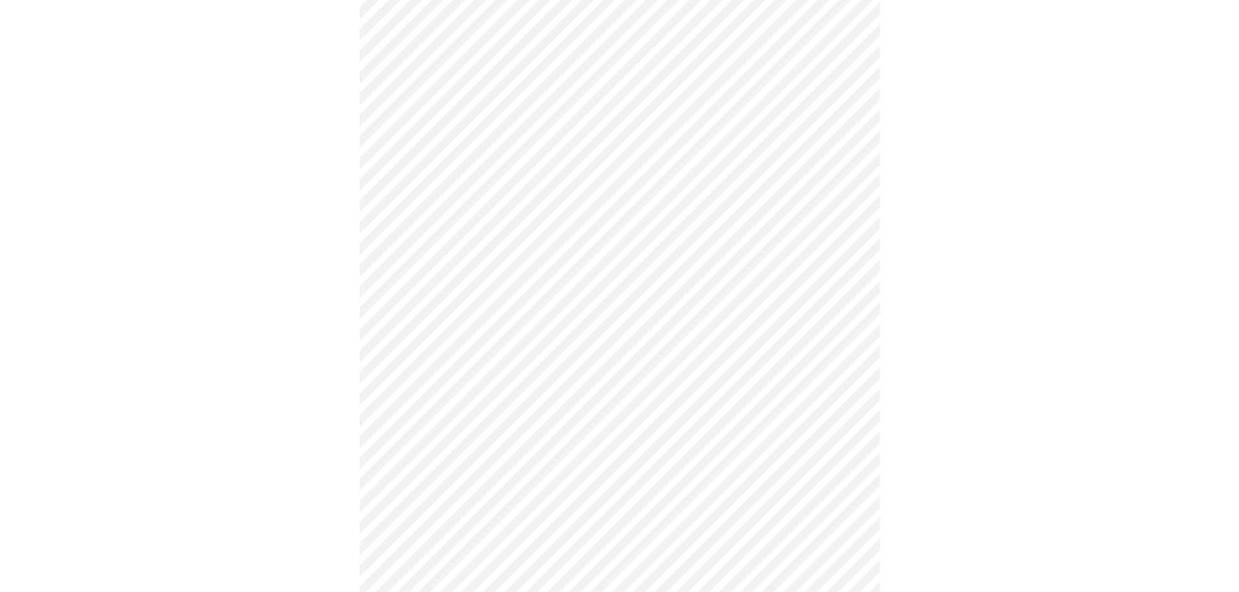
scroll to position [3316, 0]
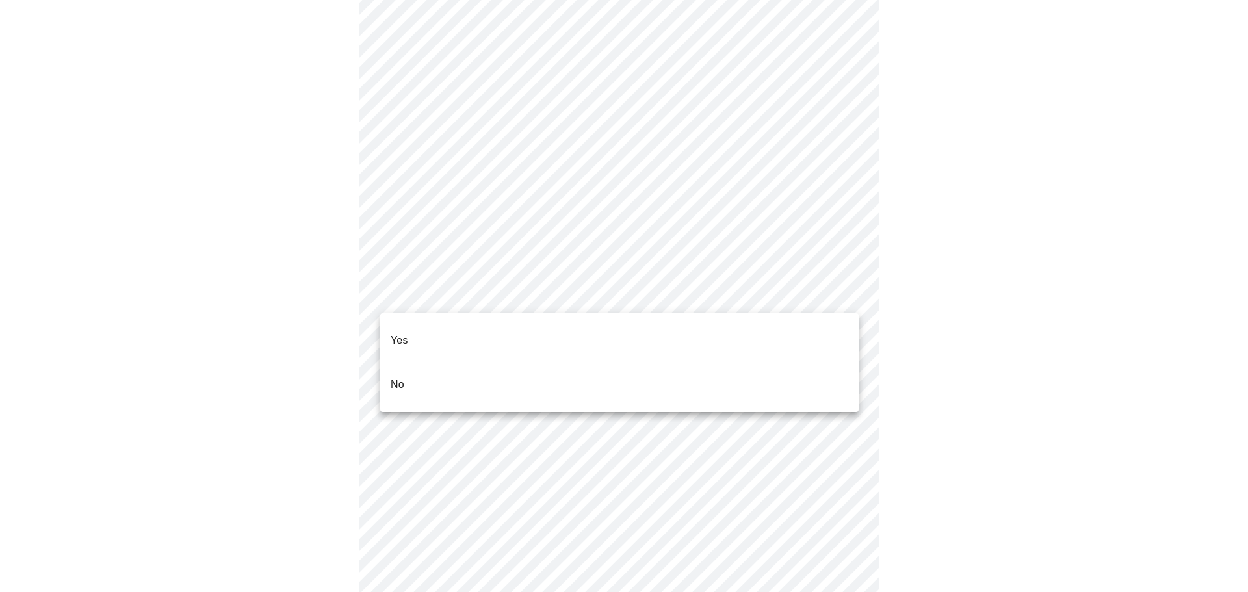
click at [424, 327] on li "Yes" at bounding box center [619, 341] width 479 height 44
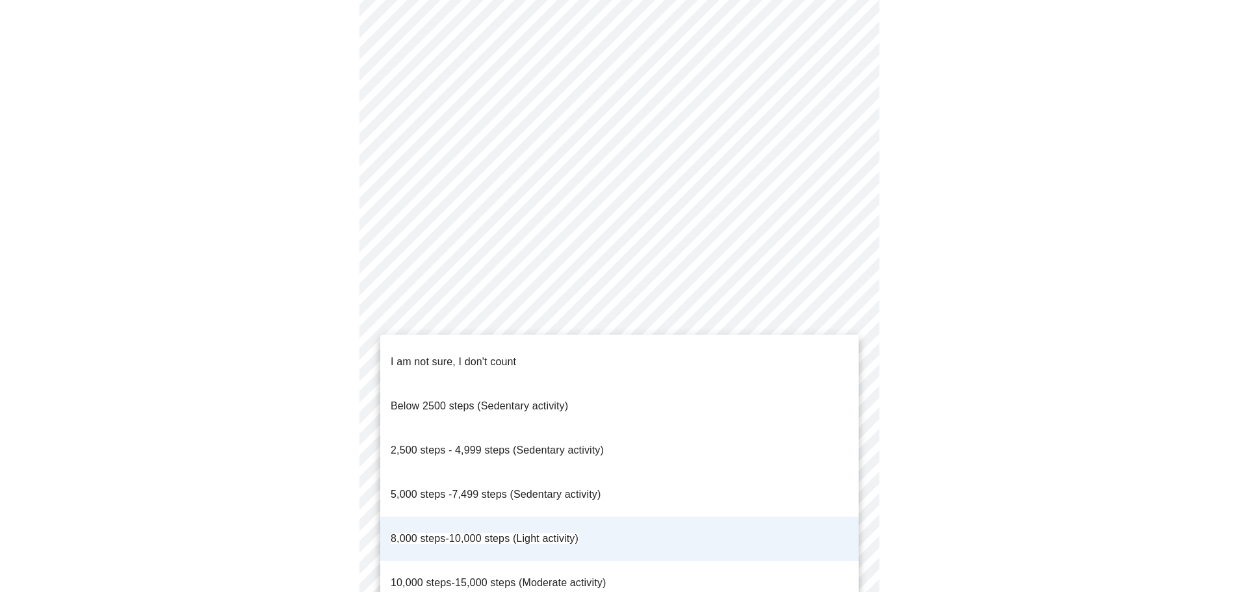
click at [482, 489] on span "5,000 steps -7,499 steps (Sedentary activity)" at bounding box center [496, 494] width 210 height 11
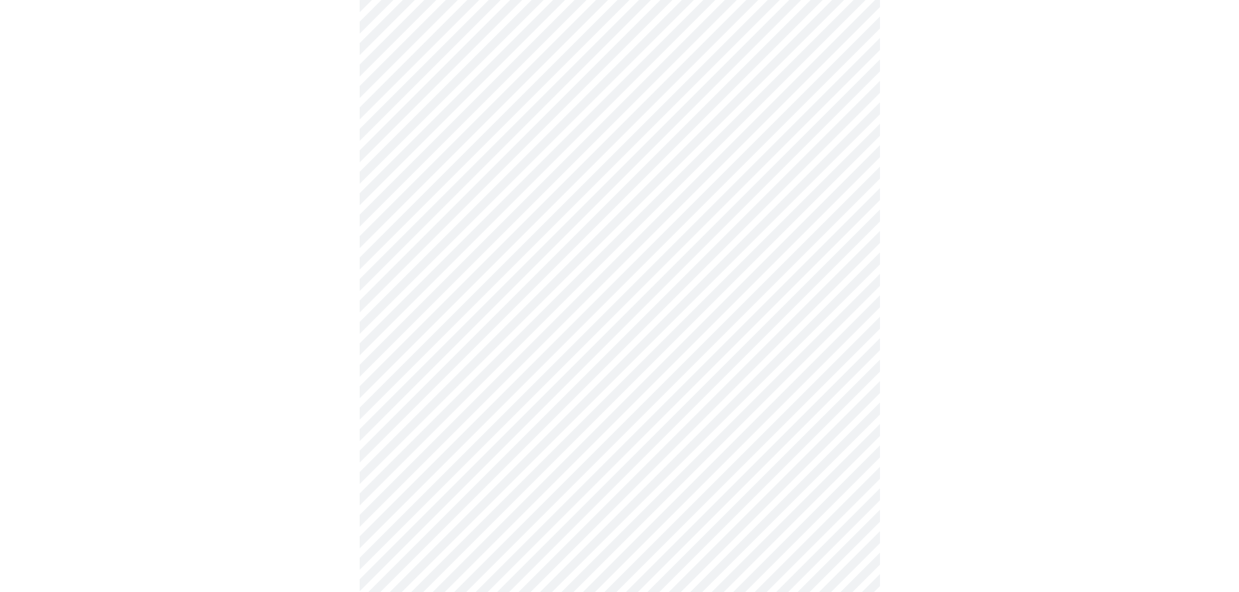
scroll to position [1088, 0]
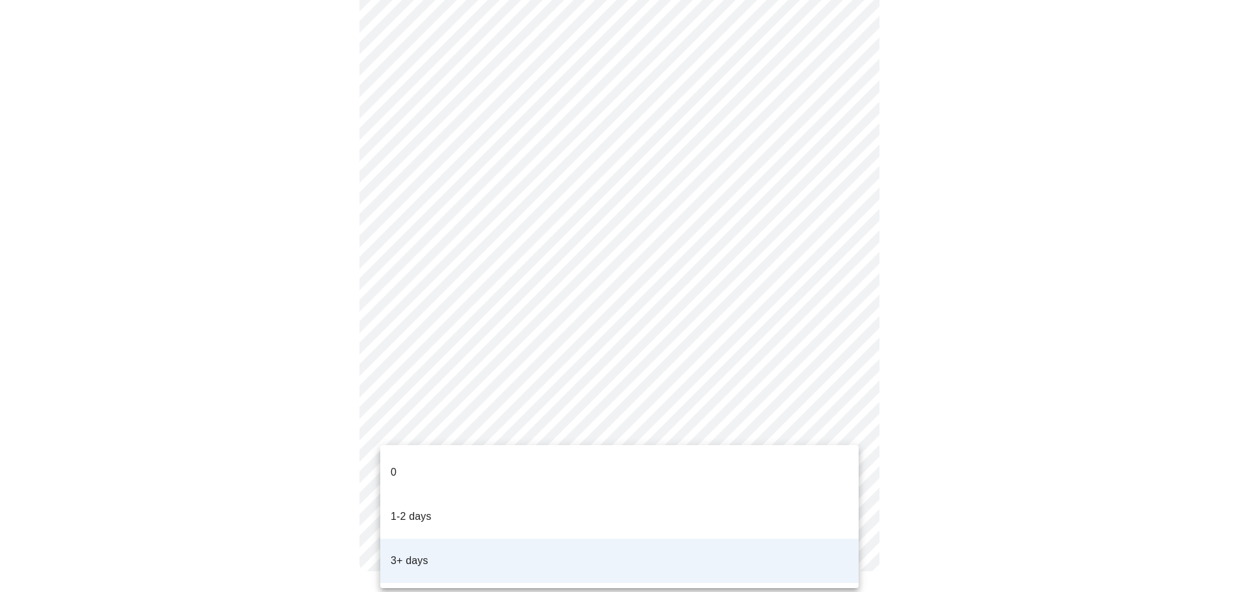
click at [837, 423] on div at bounding box center [624, 296] width 1248 height 592
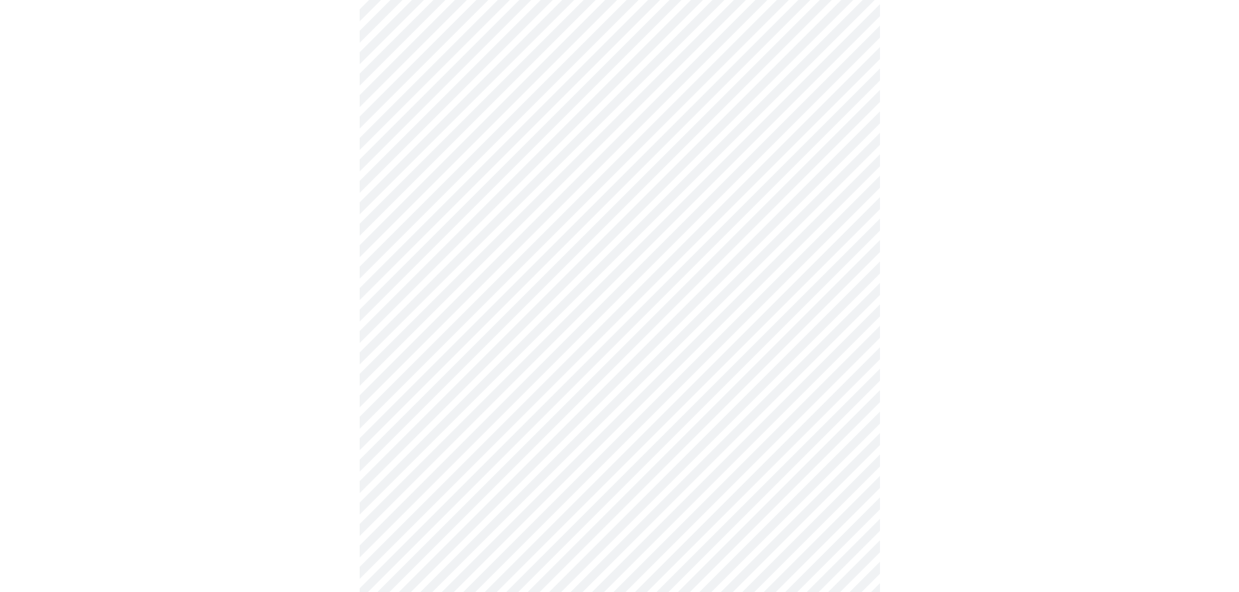
scroll to position [553, 0]
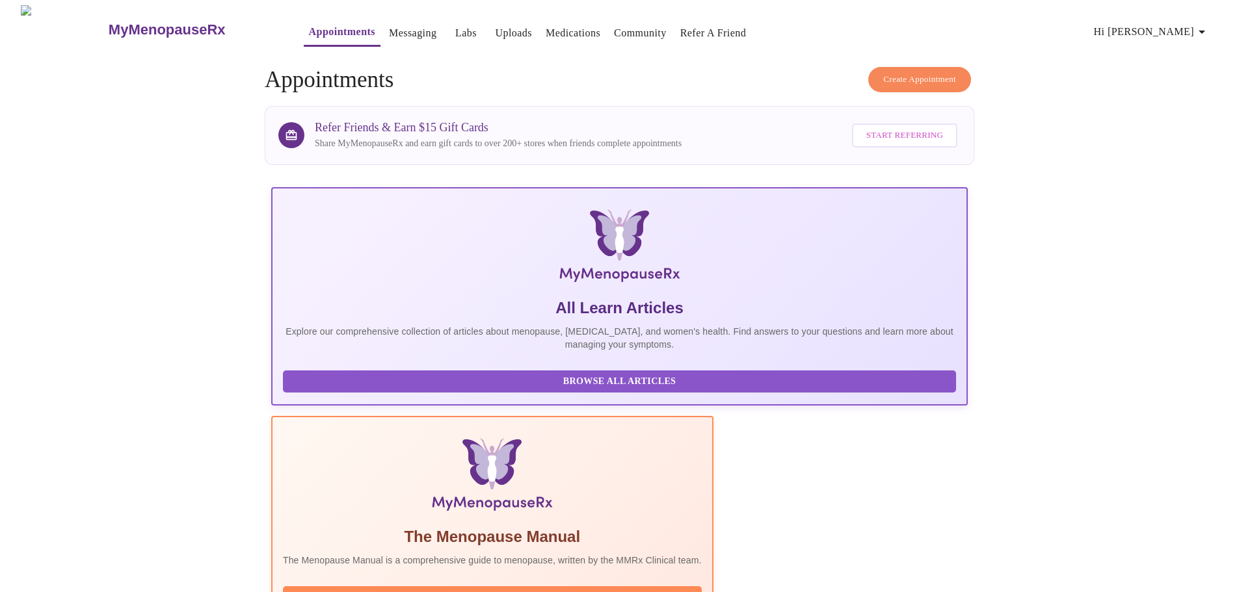
click at [1198, 27] on span "Hi [PERSON_NAME]" at bounding box center [1152, 32] width 116 height 18
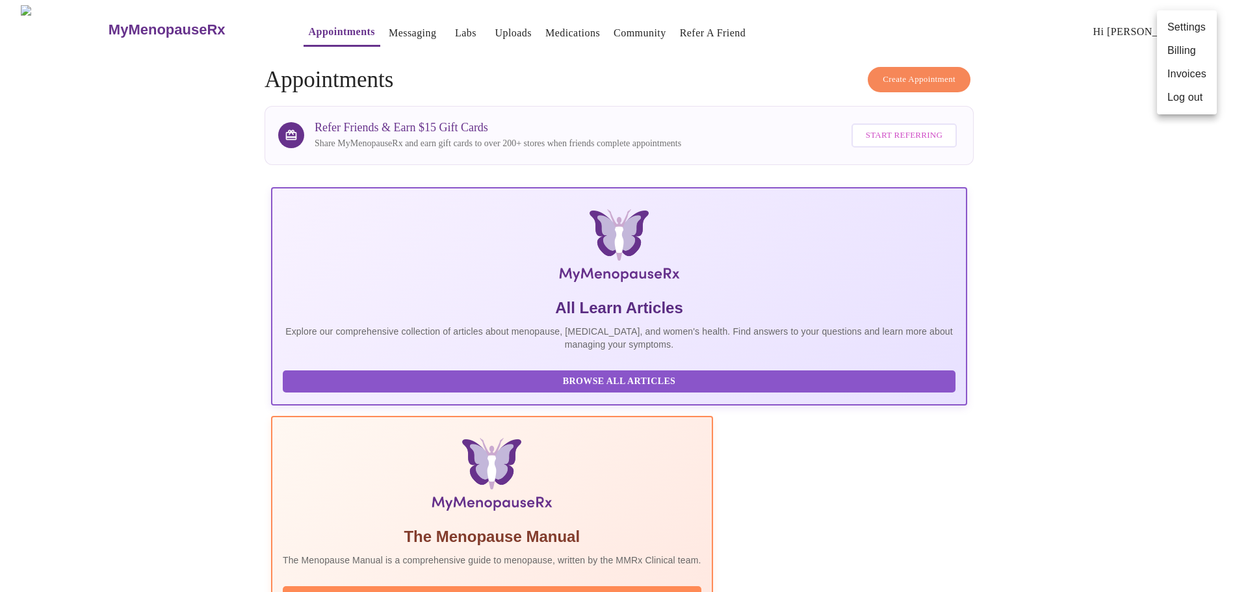
click at [1170, 103] on li "Log out" at bounding box center [1187, 97] width 60 height 23
